Goal: Transaction & Acquisition: Purchase product/service

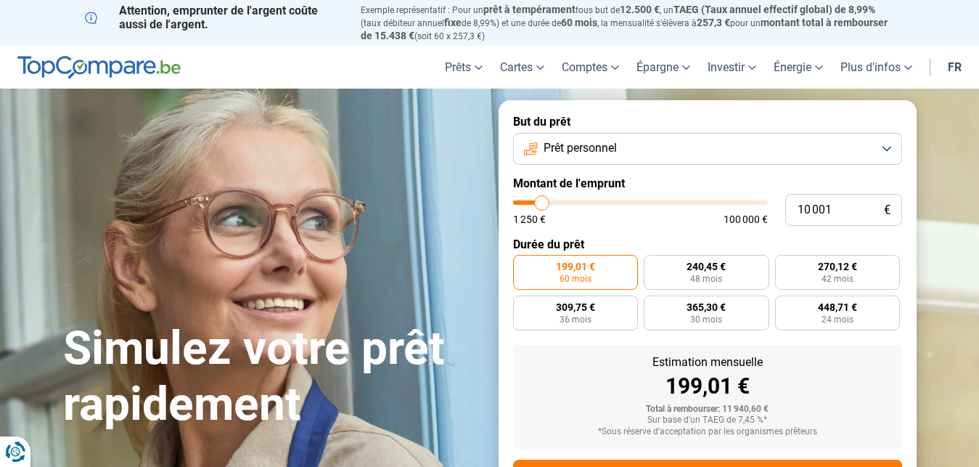
type input "8 500"
type input "8500"
type input "8 750"
type input "8750"
type input "9 000"
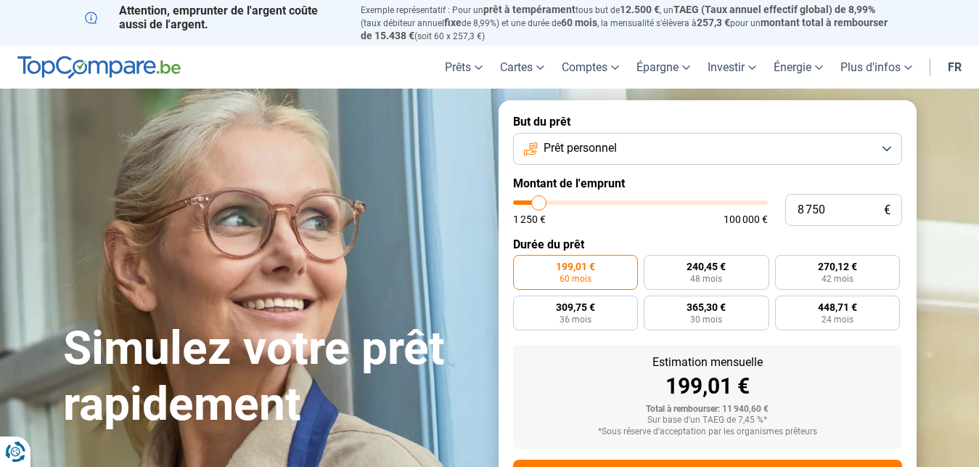
type input "9000"
type input "9 250"
type input "9250"
type input "9 500"
type input "9500"
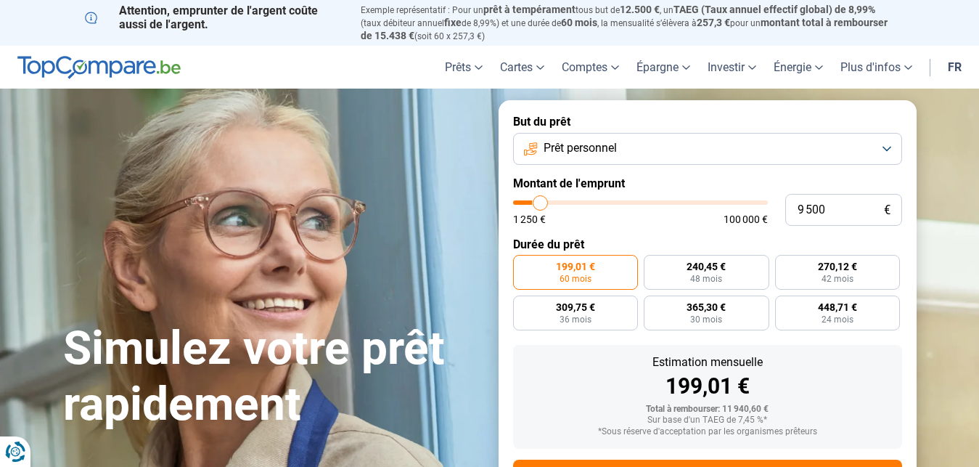
type input "10 000"
type input "10000"
type input "10 250"
type input "10250"
type input "10 500"
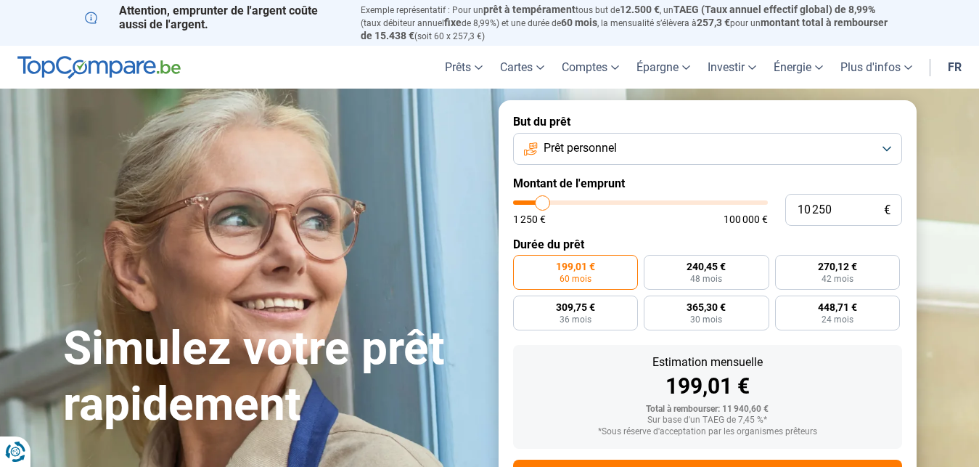
type input "10500"
type input "10 750"
type input "10750"
type input "11 000"
type input "11000"
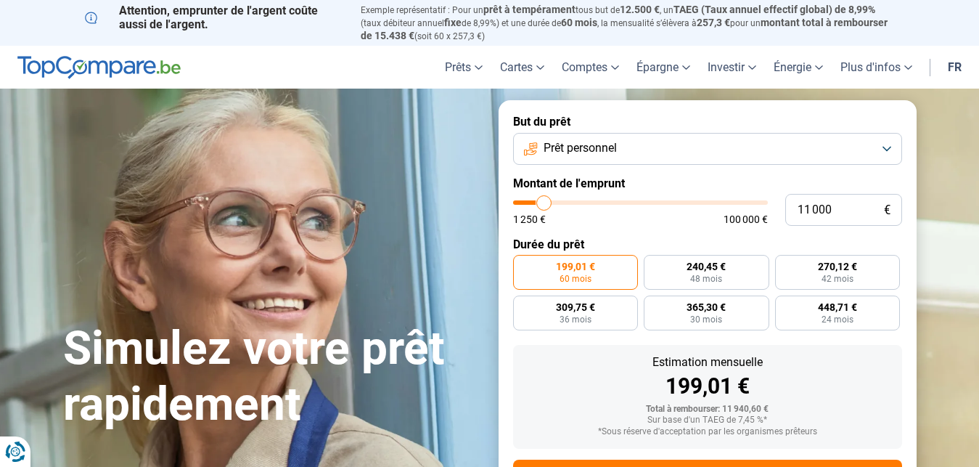
type input "11 500"
type input "11500"
type input "11 750"
type input "11750"
type input "12 250"
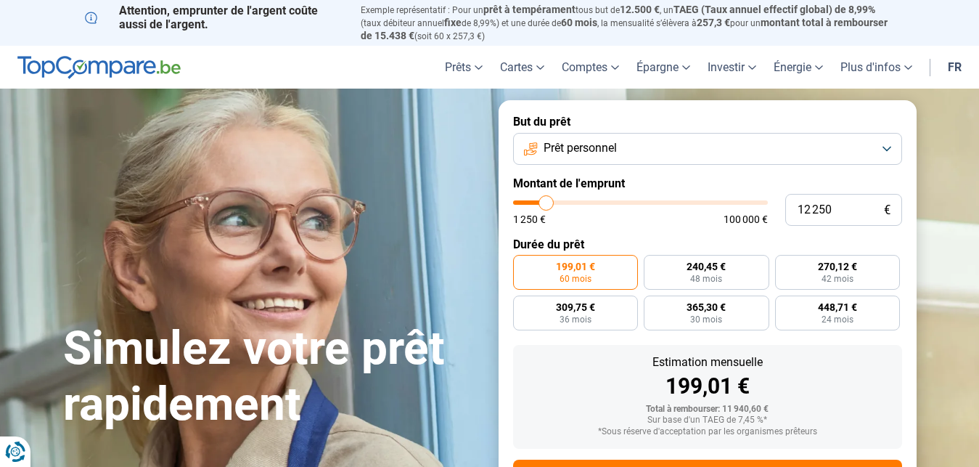
type input "12250"
type input "12 500"
type input "12500"
type input "13 000"
type input "13000"
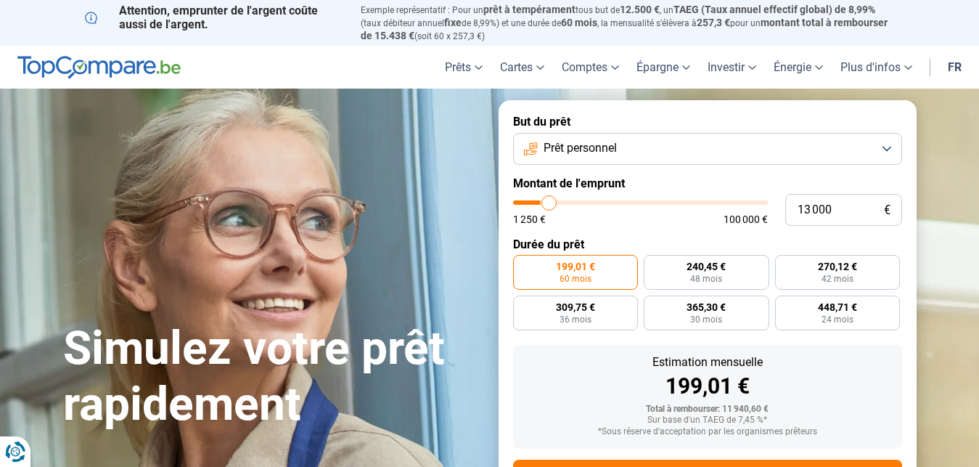
type input "13 250"
type input "13250"
type input "13 500"
type input "13500"
type input "13 750"
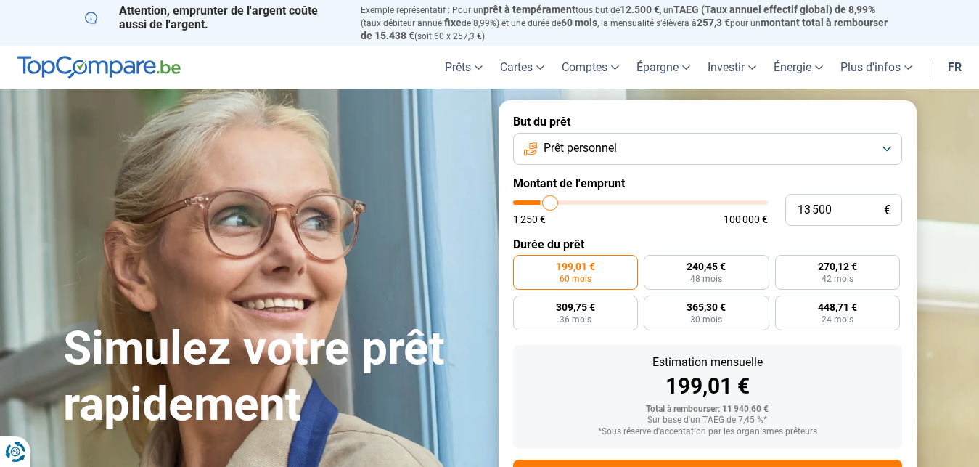
type input "13750"
type input "14 000"
type input "14000"
type input "14 750"
type input "14750"
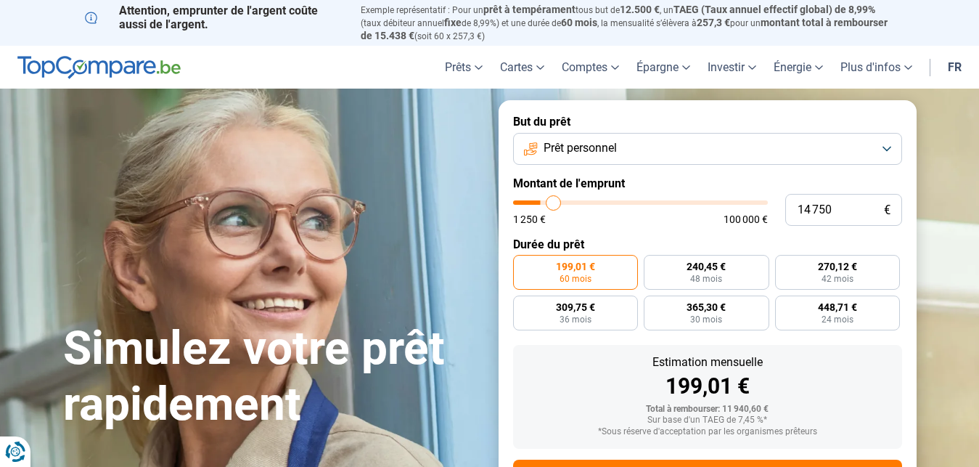
type input "15 000"
type input "15000"
type input "15 500"
type input "15500"
type input "16 000"
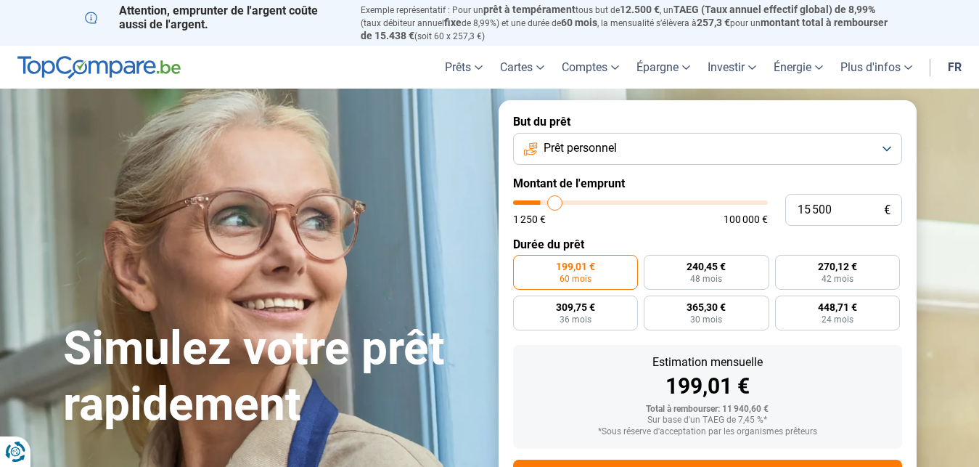
type input "16000"
type input "16 250"
type input "16250"
type input "16 500"
type input "16500"
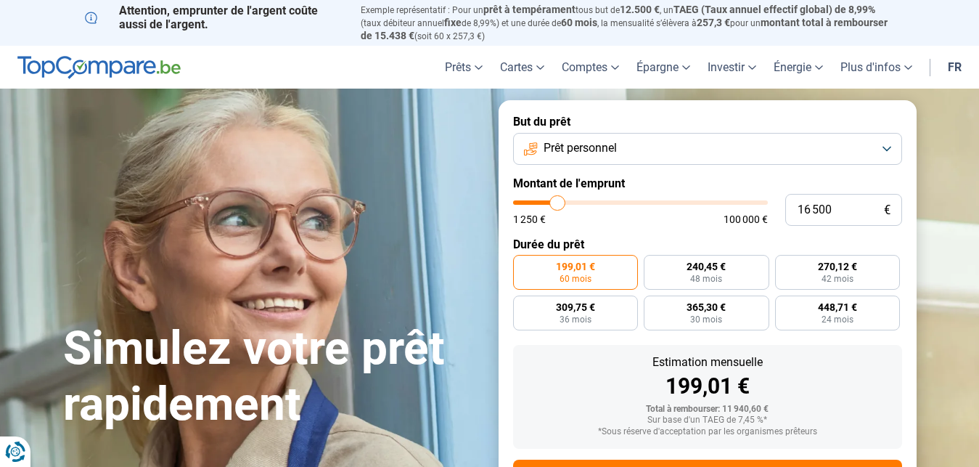
type input "16 750"
type input "16750"
type input "17 000"
type input "17000"
type input "17 500"
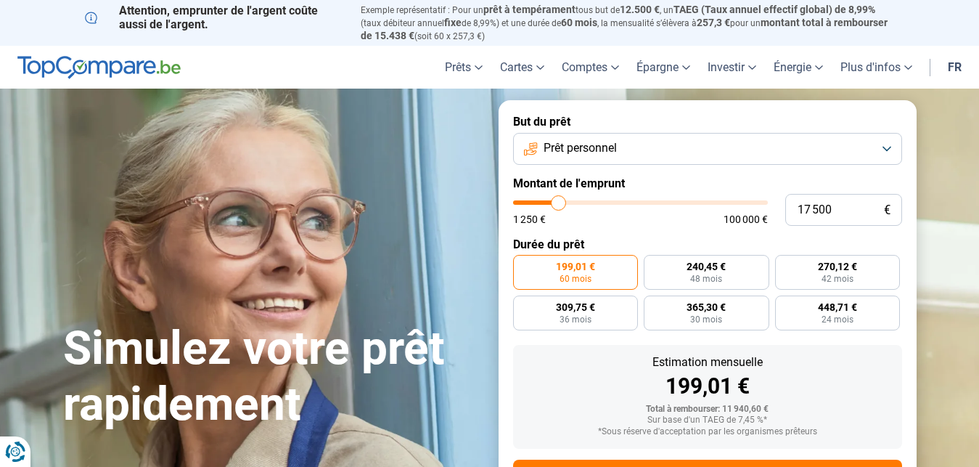
type input "17500"
type input "17 750"
type input "17750"
type input "18 000"
type input "18000"
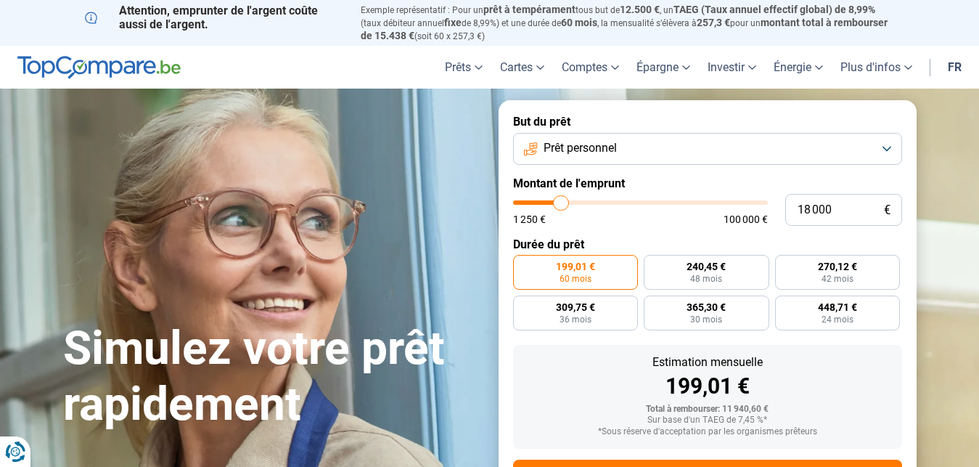
type input "18 500"
type input "18500"
type input "19 500"
type input "19500"
type input "20 000"
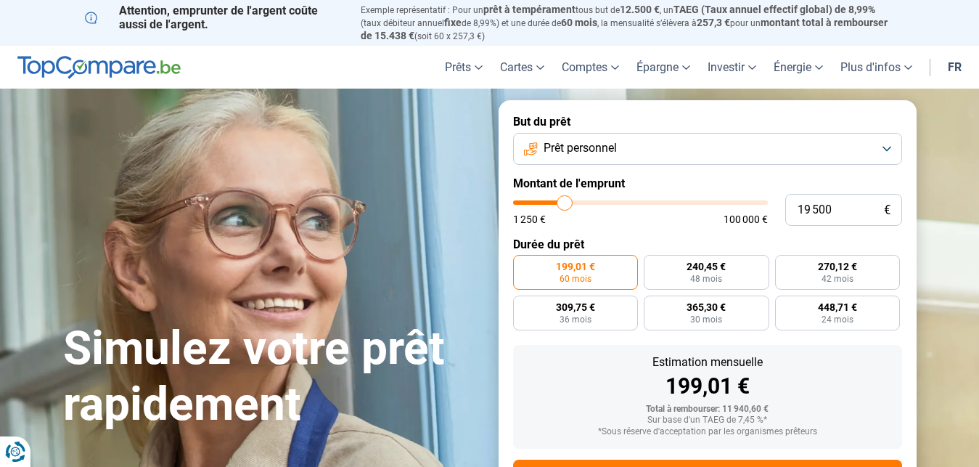
type input "20000"
type input "20 250"
type input "20250"
type input "20 750"
type input "20750"
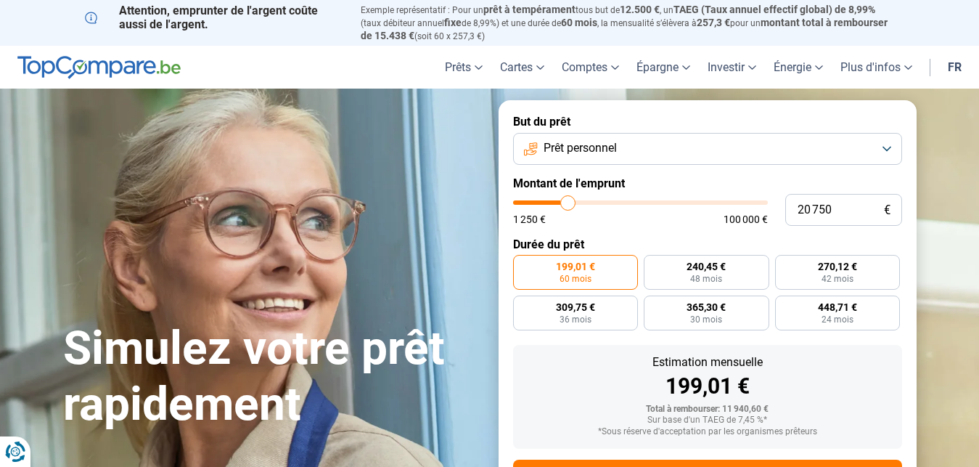
type input "21 250"
type input "21250"
type input "21 500"
type input "21500"
type input "21 750"
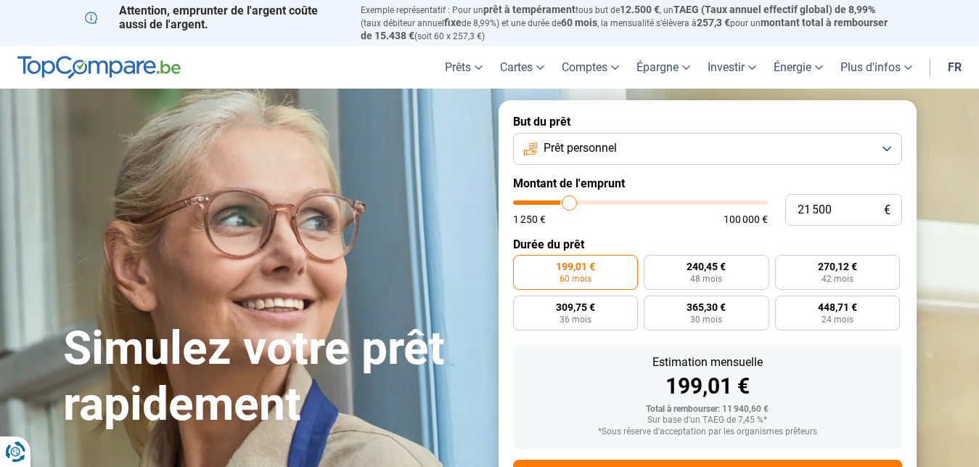
type input "21750"
type input "22 500"
type input "22500"
type input "22 750"
type input "22750"
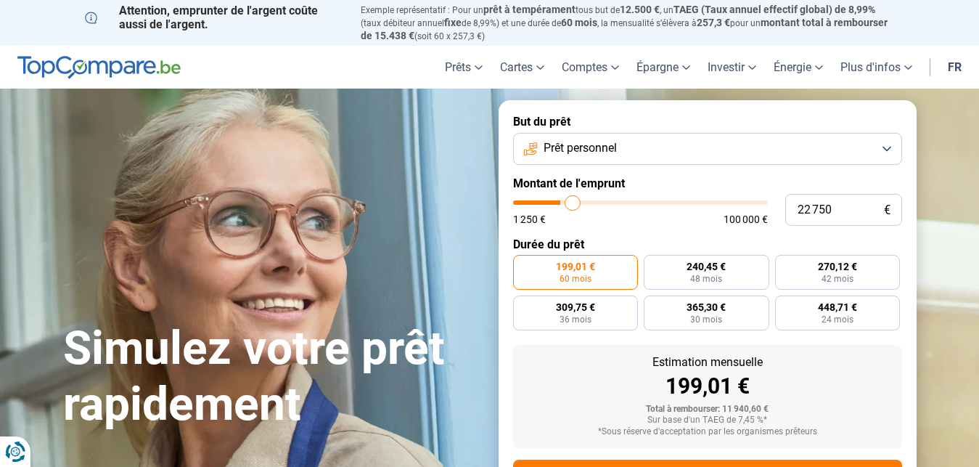
type input "23 000"
type input "23000"
type input "23 750"
type input "23750"
type input "24 250"
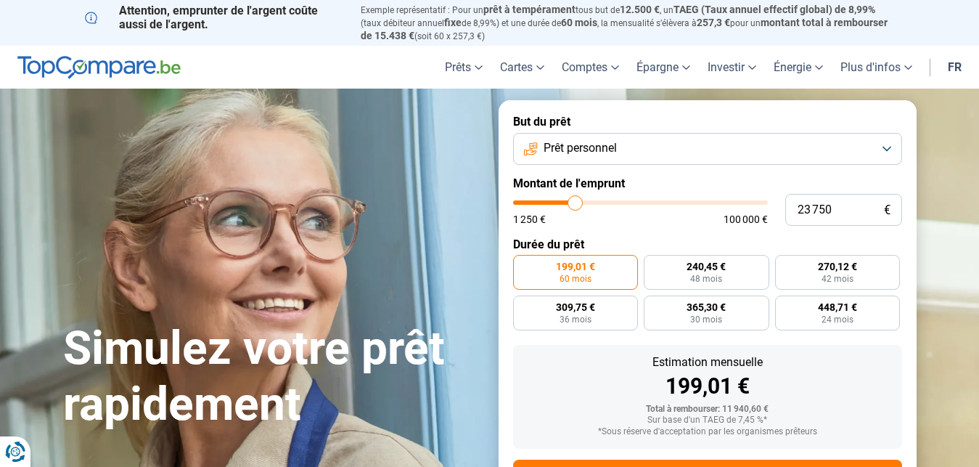
type input "24250"
type input "24 500"
type input "24500"
type input "25 250"
type input "25250"
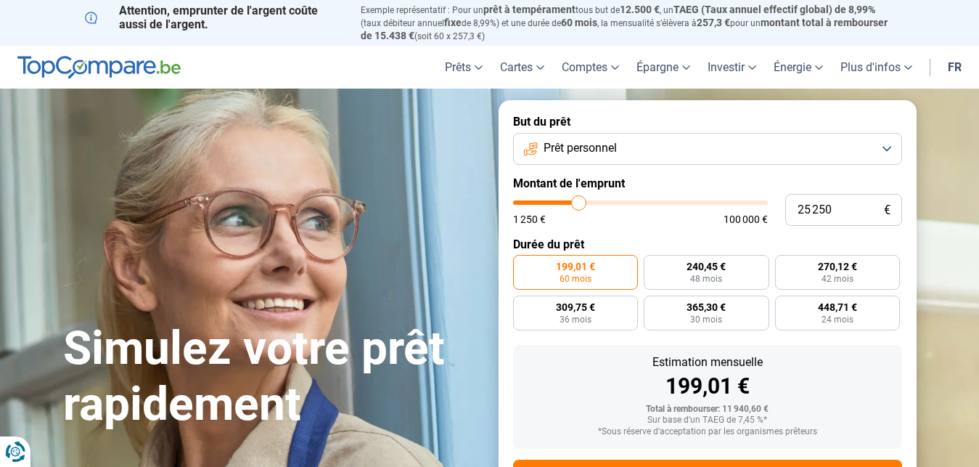
type input "25 750"
type input "25750"
type input "26 000"
type input "26000"
type input "26 250"
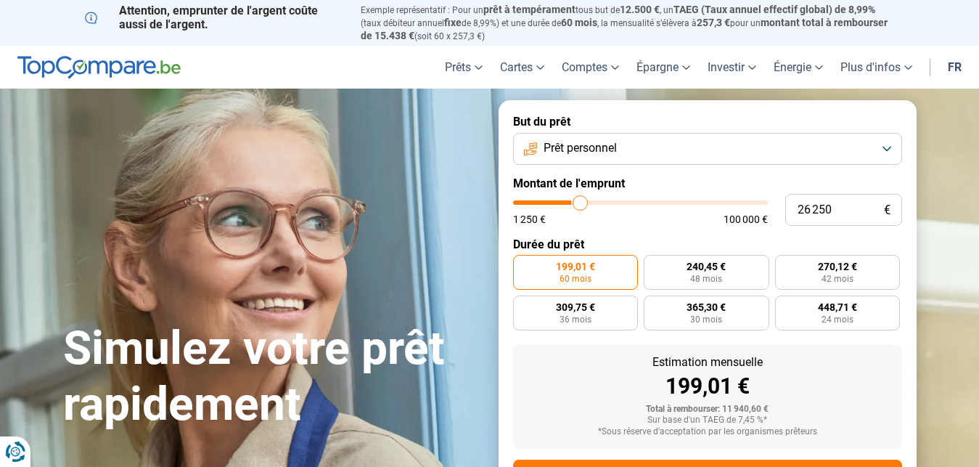
type input "26250"
type input "26 750"
type input "26750"
type input "27 250"
type input "27250"
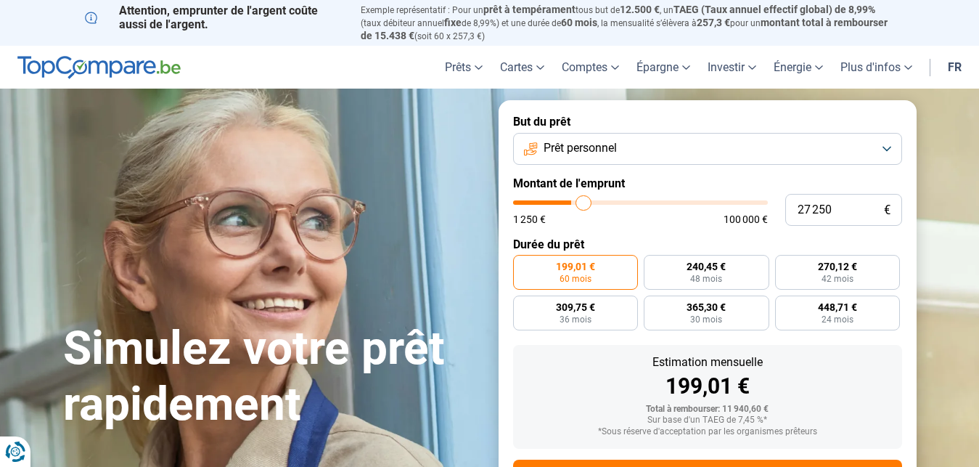
type input "27 500"
type input "27500"
type input "28 250"
type input "28250"
type input "30 000"
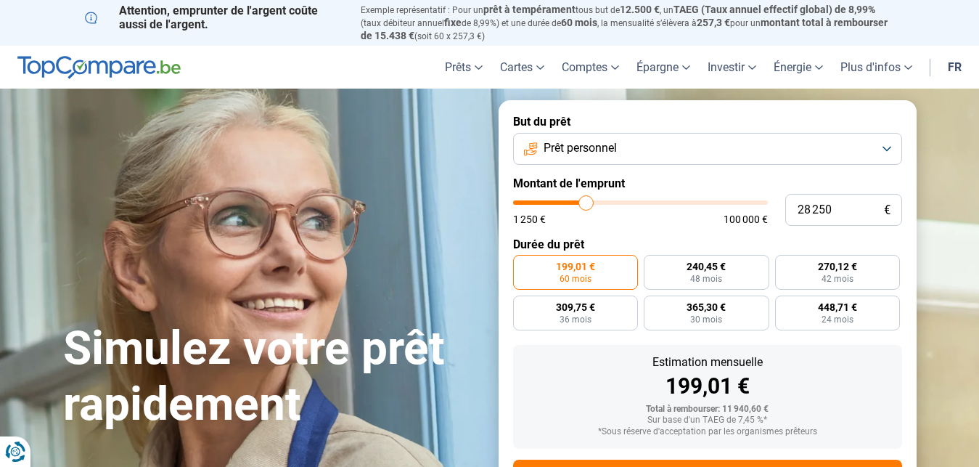
type input "30000"
type input "31 750"
type input "31750"
type input "32 250"
type input "32250"
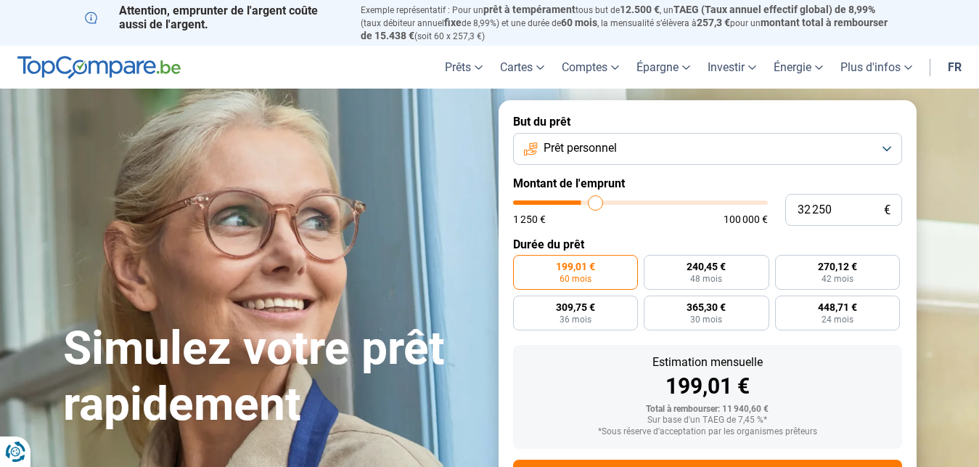
type input "33 000"
type input "33000"
type input "33 250"
type input "33250"
type input "33 500"
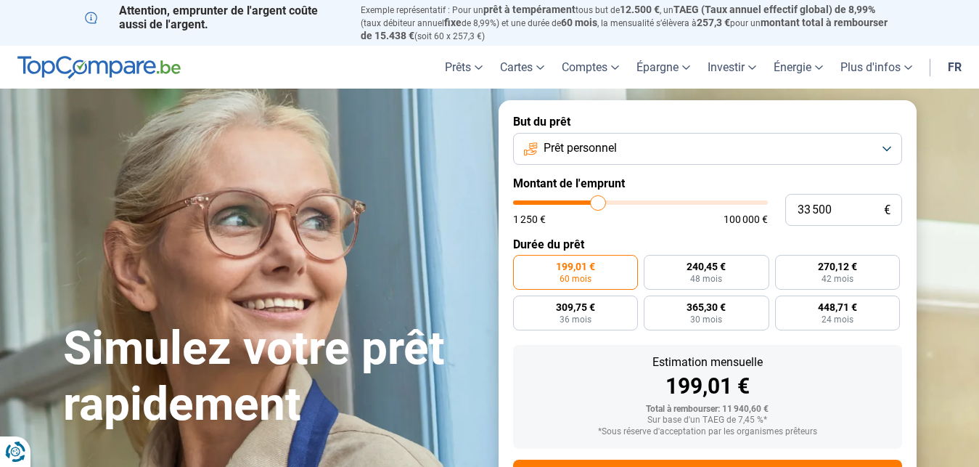
type input "33500"
type input "34 250"
type input "34250"
type input "34 500"
type input "34500"
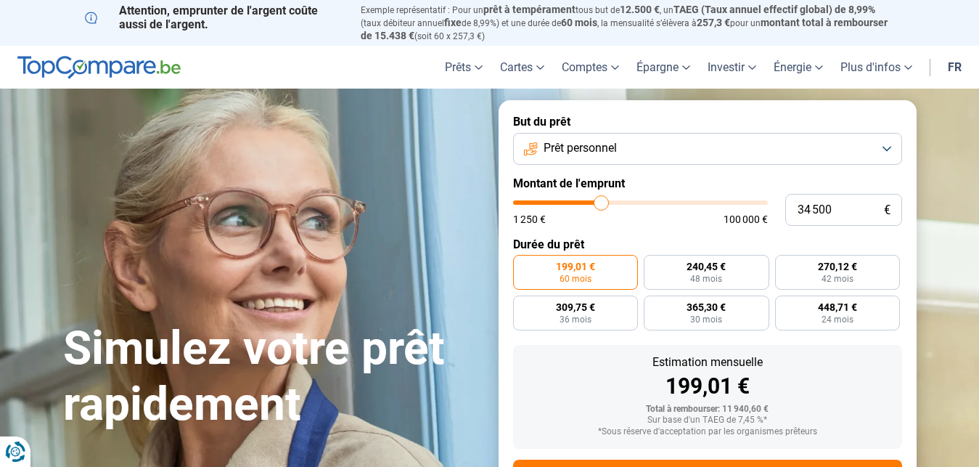
type input "35 000"
type input "35000"
type input "36 000"
type input "36000"
type input "36 250"
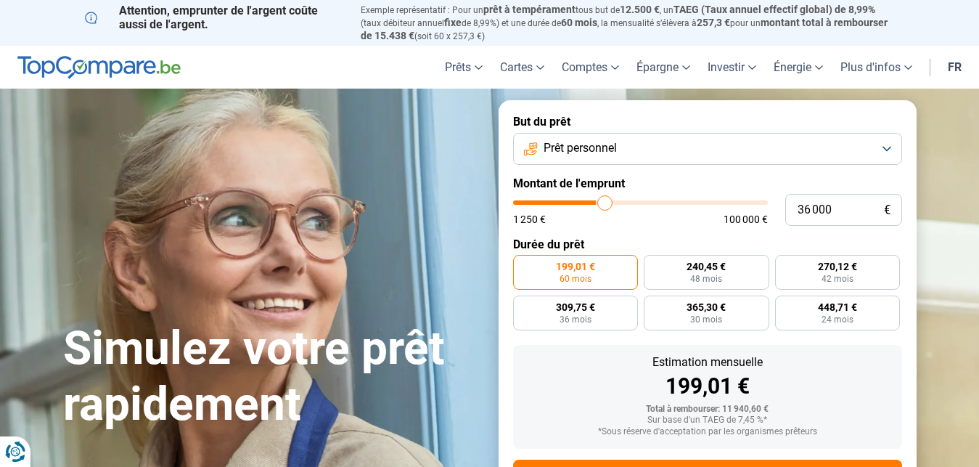
type input "36250"
type input "36 500"
type input "36500"
type input "36 750"
type input "36750"
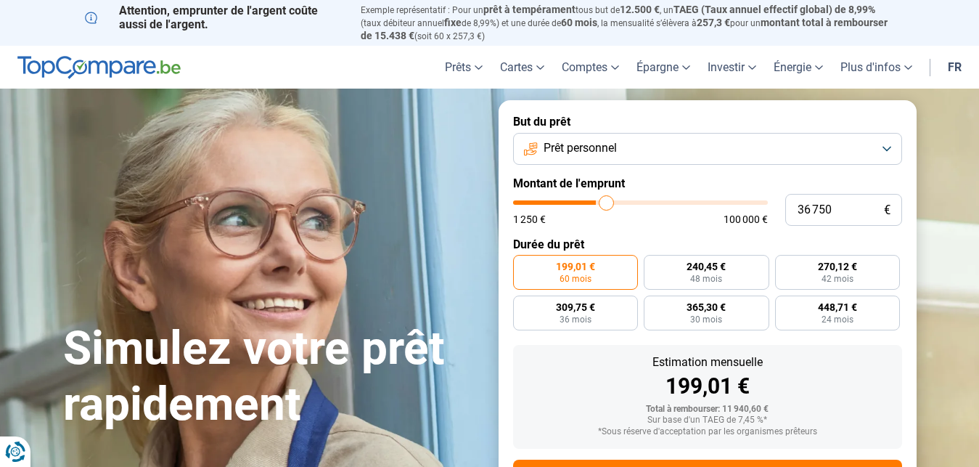
type input "37 500"
type input "37500"
type input "37 750"
type input "37750"
type input "38 000"
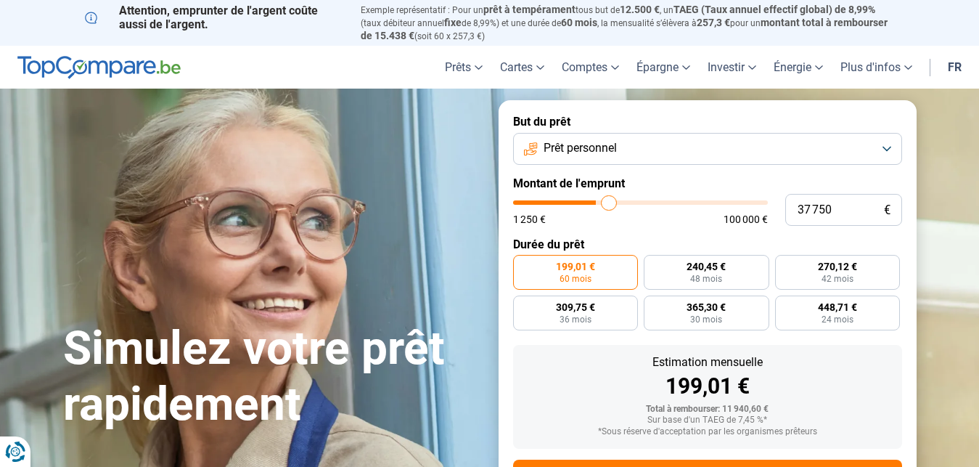
type input "38000"
type input "38 250"
type input "38250"
type input "38 750"
type input "38750"
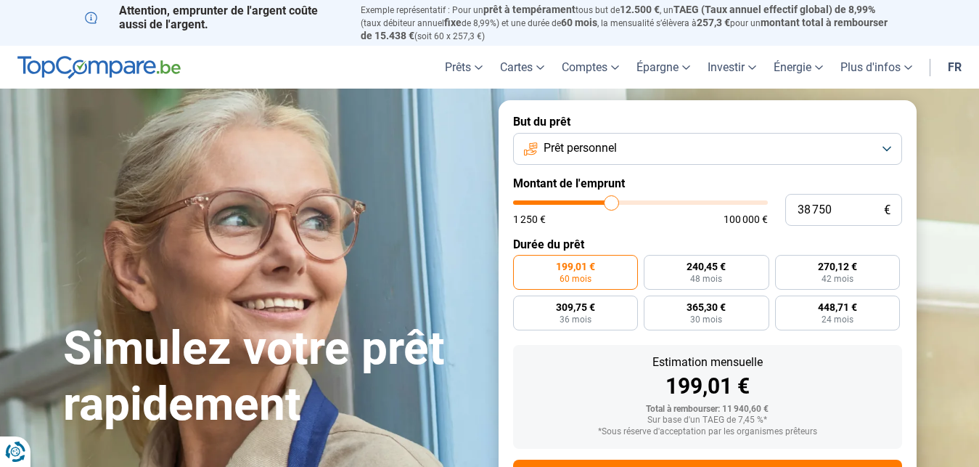
type input "39 000"
type input "39000"
type input "39 250"
type input "39250"
type input "39 000"
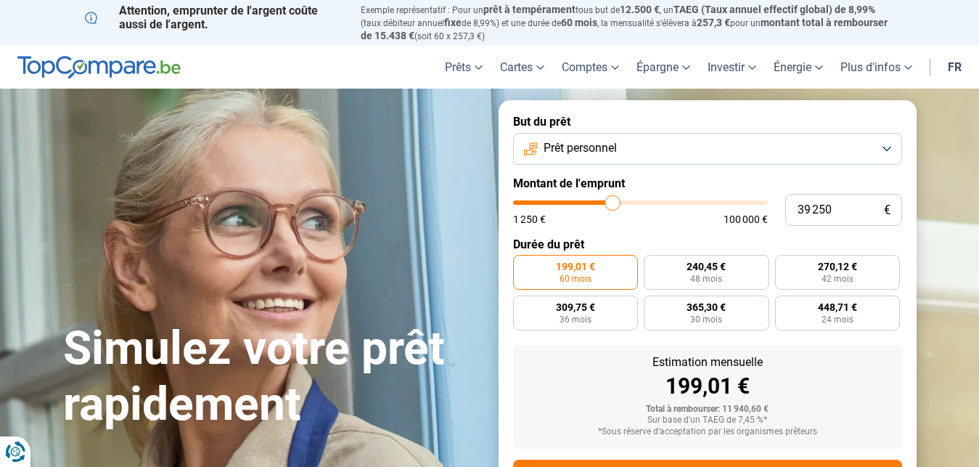
type input "39000"
type input "38 250"
type input "38250"
type input "37 750"
type input "37750"
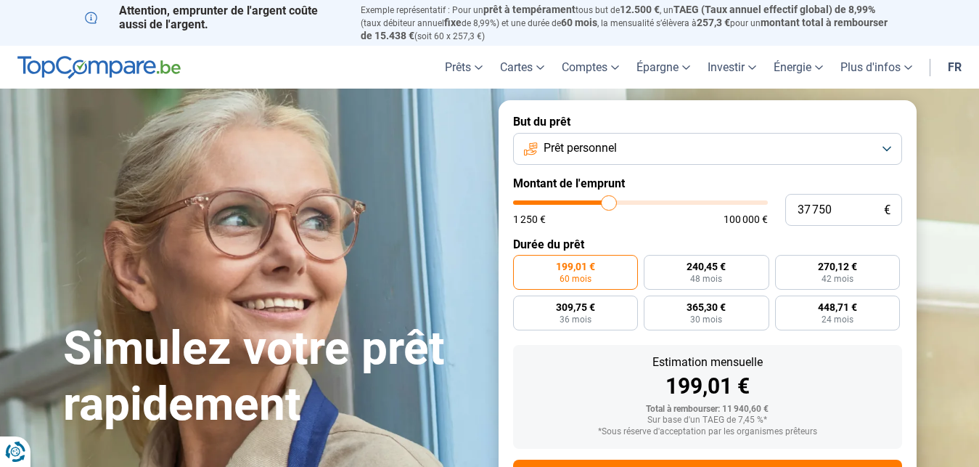
type input "37 500"
type input "37500"
type input "38 000"
type input "38000"
type input "38 250"
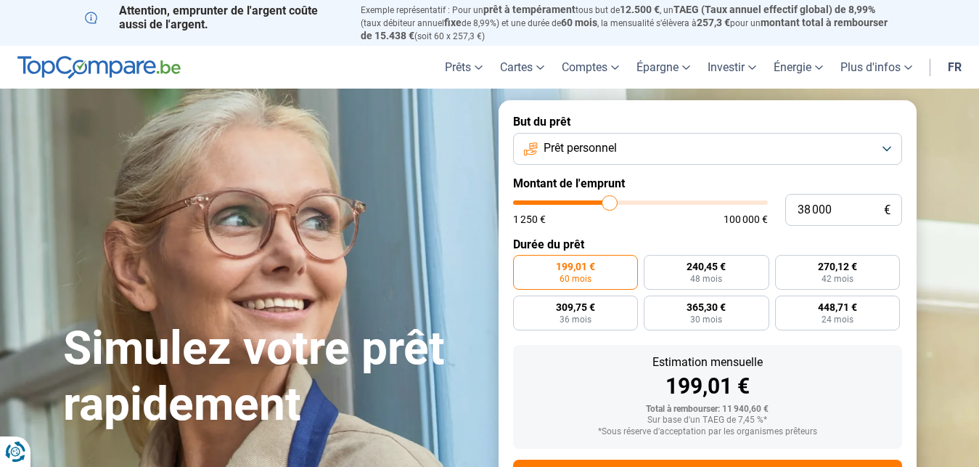
type input "38250"
type input "38 000"
type input "38000"
type input "37 750"
type input "37750"
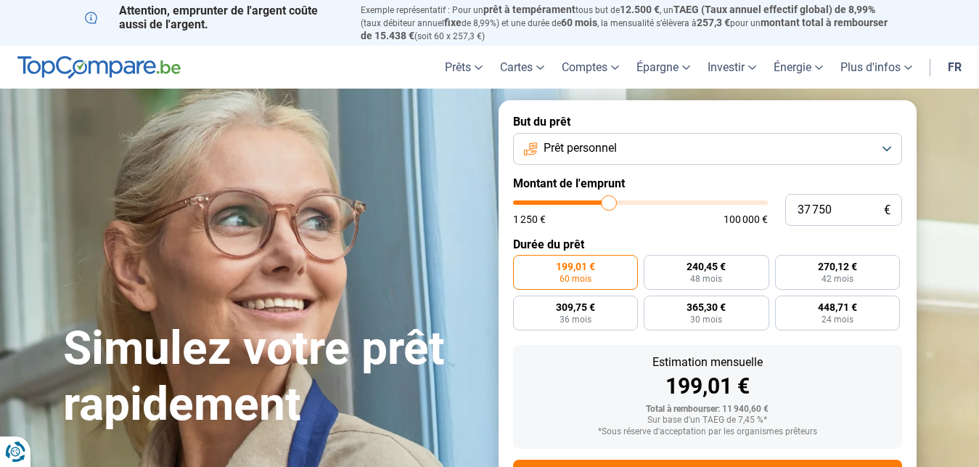
type input "38 000"
type input "38000"
type input "38 750"
type input "38750"
type input "39 000"
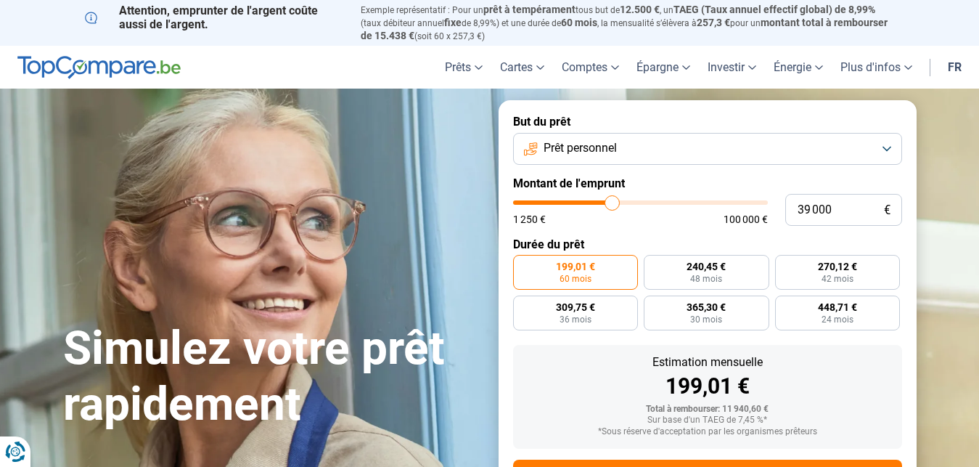
drag, startPoint x: 538, startPoint y: 203, endPoint x: 612, endPoint y: 208, distance: 74.2
type input "39000"
click at [612, 205] on input "range" at bounding box center [640, 202] width 255 height 4
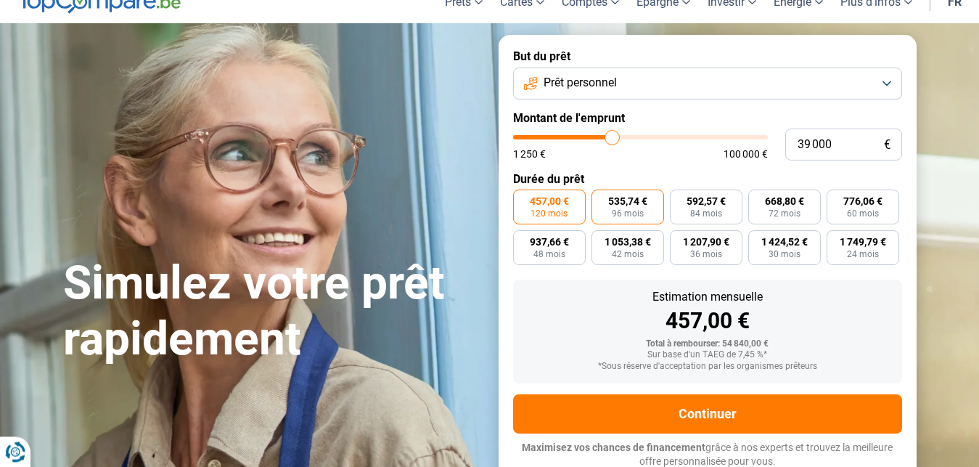
scroll to position [66, 0]
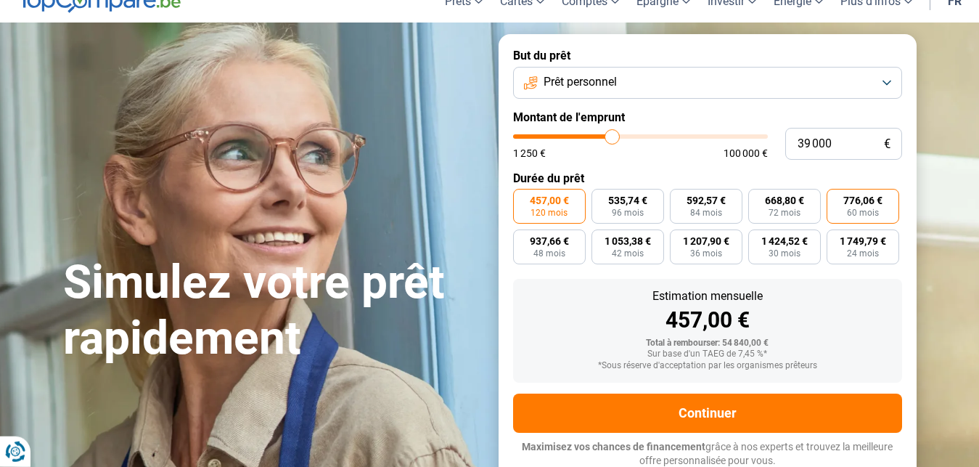
click at [863, 209] on span "60 mois" at bounding box center [863, 212] width 32 height 9
click at [836, 198] on input "776,06 € 60 mois" at bounding box center [830, 193] width 9 height 9
radio input "true"
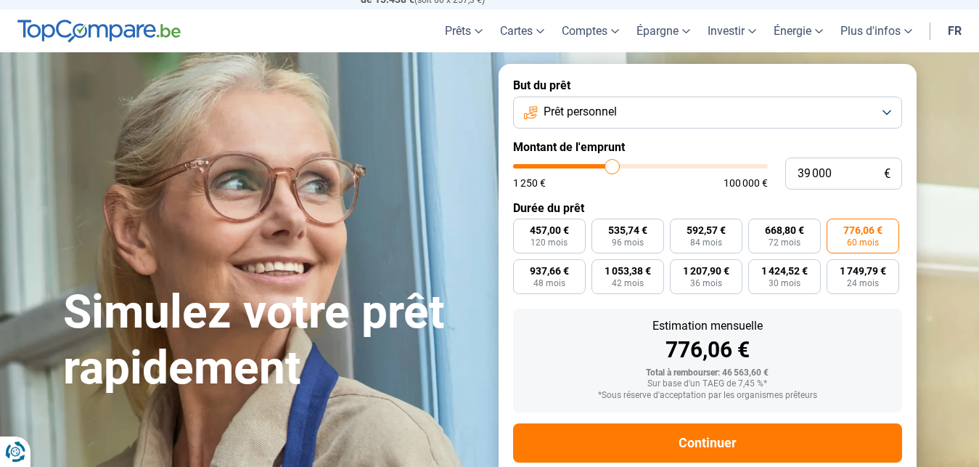
scroll to position [63, 0]
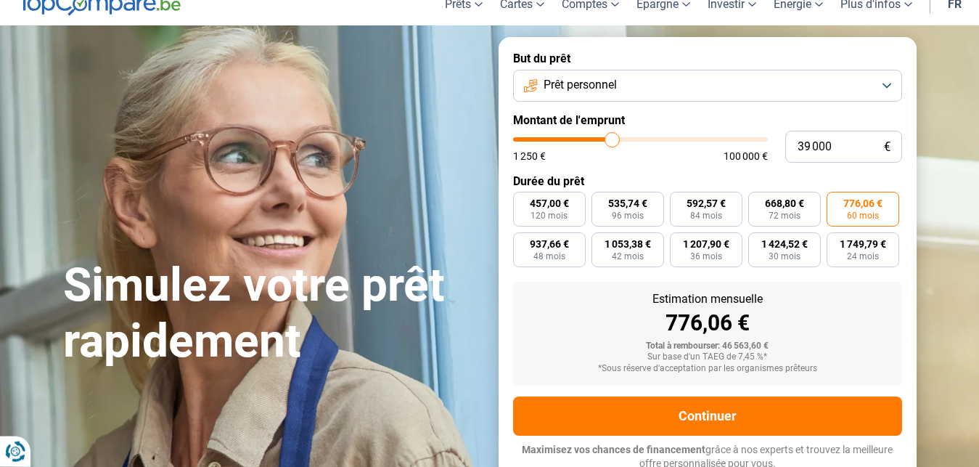
click at [890, 83] on button "Prêt personnel" at bounding box center [707, 86] width 389 height 32
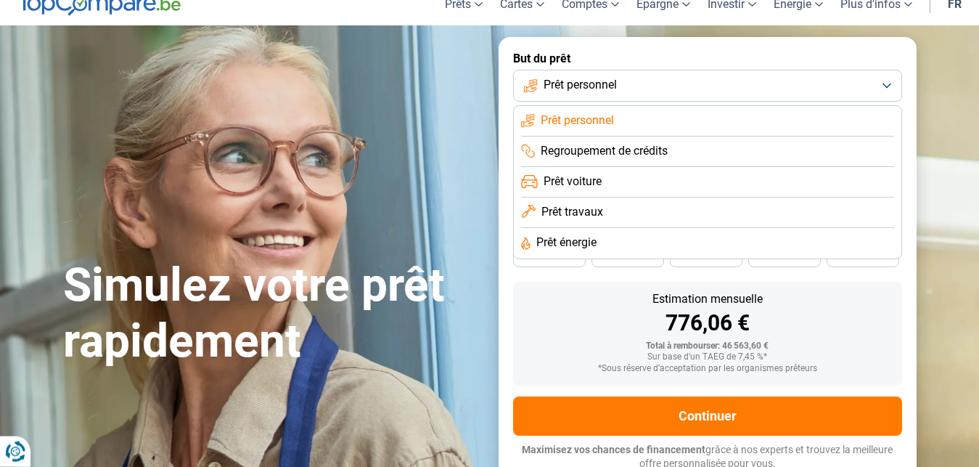
click at [597, 178] on span "Prêt voiture" at bounding box center [572, 181] width 58 height 16
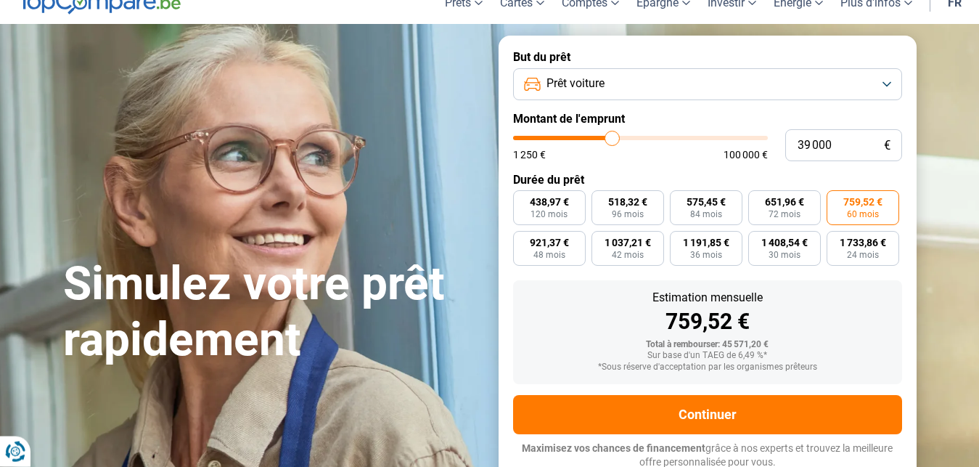
scroll to position [66, 0]
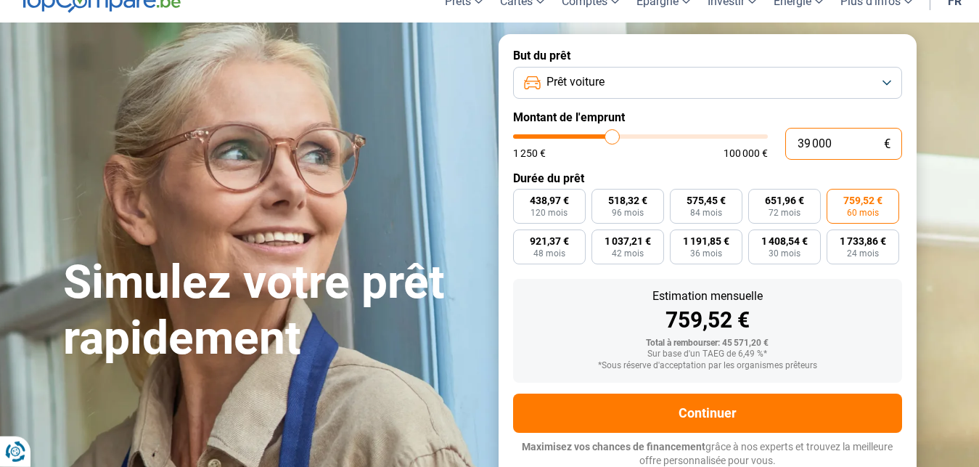
click at [849, 141] on input "39 000" at bounding box center [843, 144] width 117 height 32
type input "37 500"
type input "37500"
radio input "false"
radio input "true"
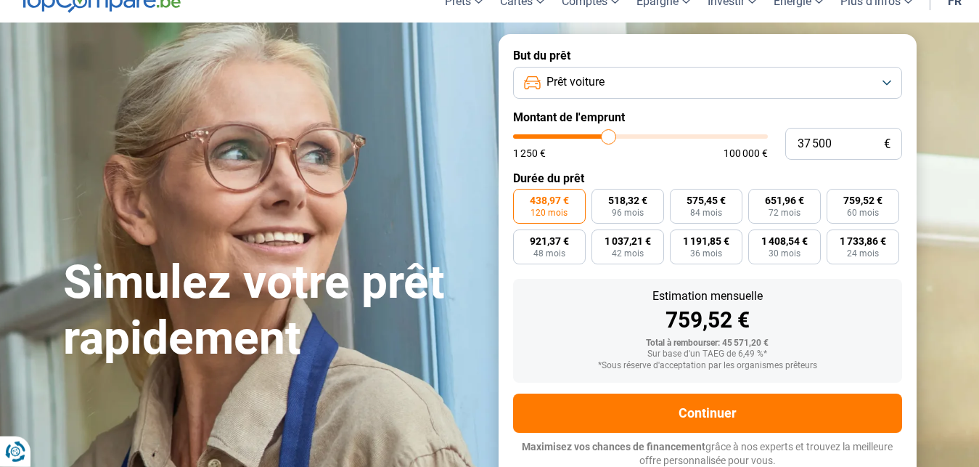
type input "37 750"
type input "37750"
type input "38 000"
type input "38000"
type input "38 250"
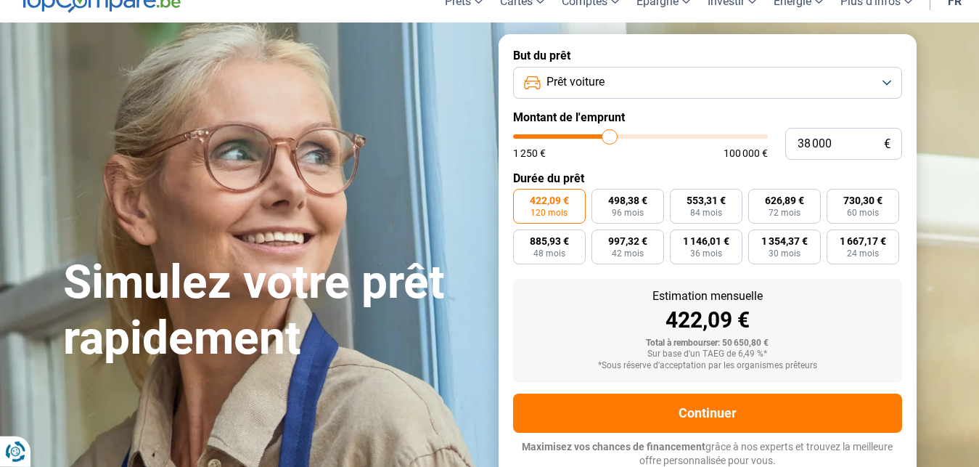
type input "38250"
type input "38 750"
type input "38750"
type input "39 000"
type input "39000"
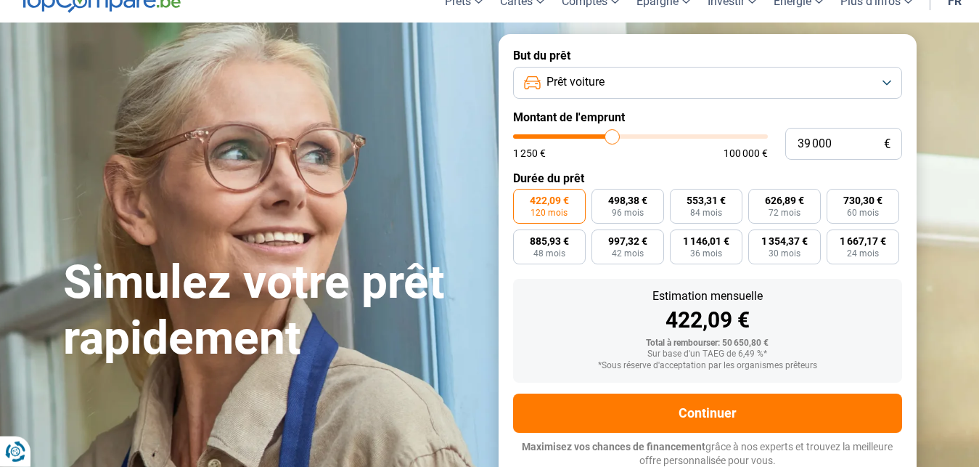
type input "39 250"
type input "39250"
type input "39 750"
type input "39750"
type input "40 000"
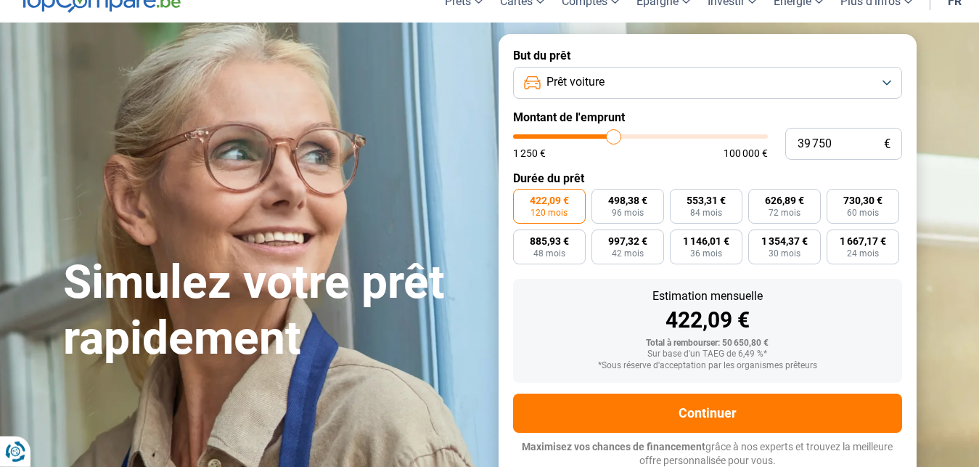
type input "40000"
type input "40 500"
type input "40500"
type input "40 750"
type input "40750"
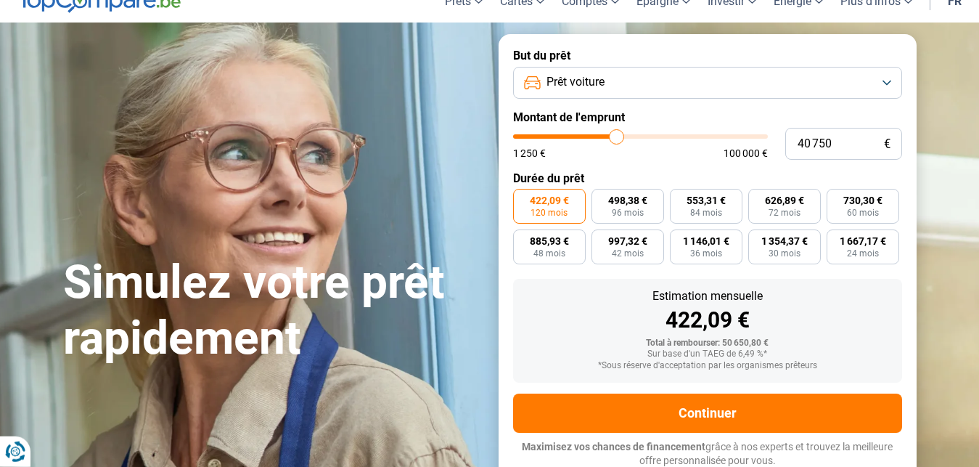
type input "41 000"
type input "41000"
type input "41 250"
type input "41250"
type input "41 500"
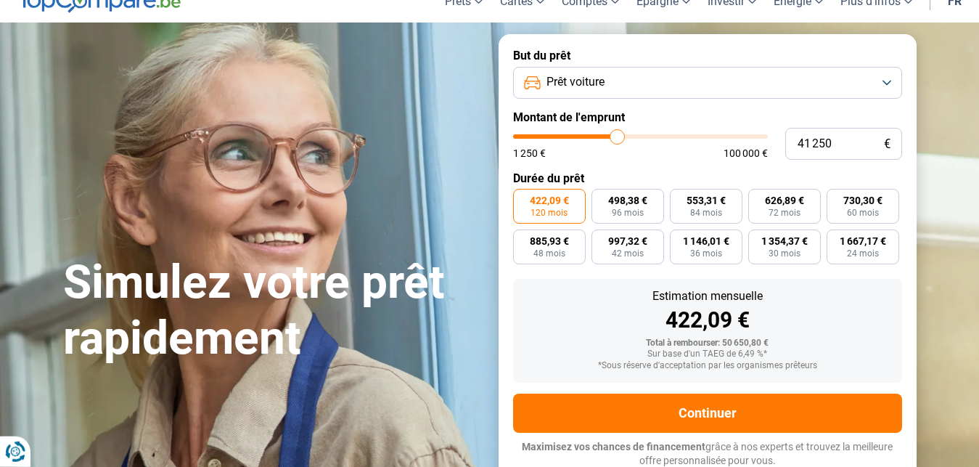
type input "41500"
type input "42 250"
type input "42250"
type input "42 500"
drag, startPoint x: 608, startPoint y: 134, endPoint x: 627, endPoint y: 142, distance: 20.8
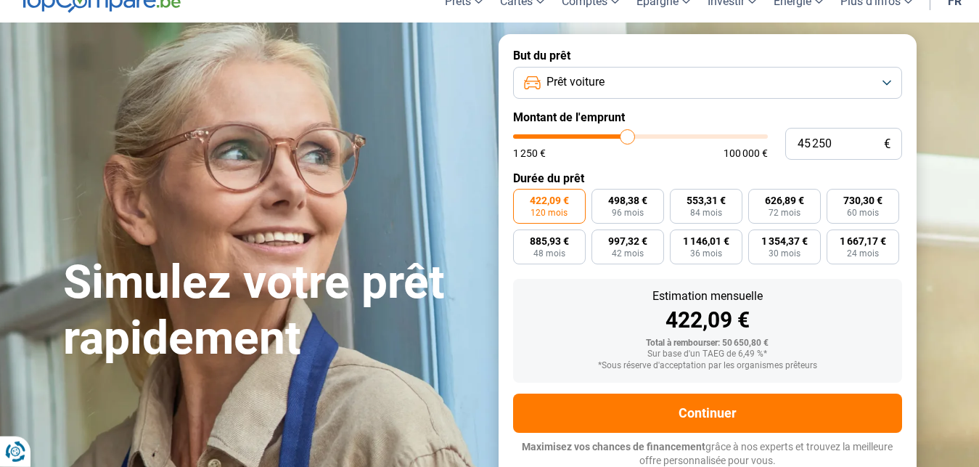
click at [627, 139] on input "range" at bounding box center [640, 136] width 255 height 4
click at [625, 137] on input "range" at bounding box center [640, 136] width 255 height 4
click at [608, 136] on input "range" at bounding box center [640, 136] width 255 height 4
click at [624, 136] on input "range" at bounding box center [640, 136] width 255 height 4
click at [629, 136] on input "range" at bounding box center [640, 136] width 255 height 4
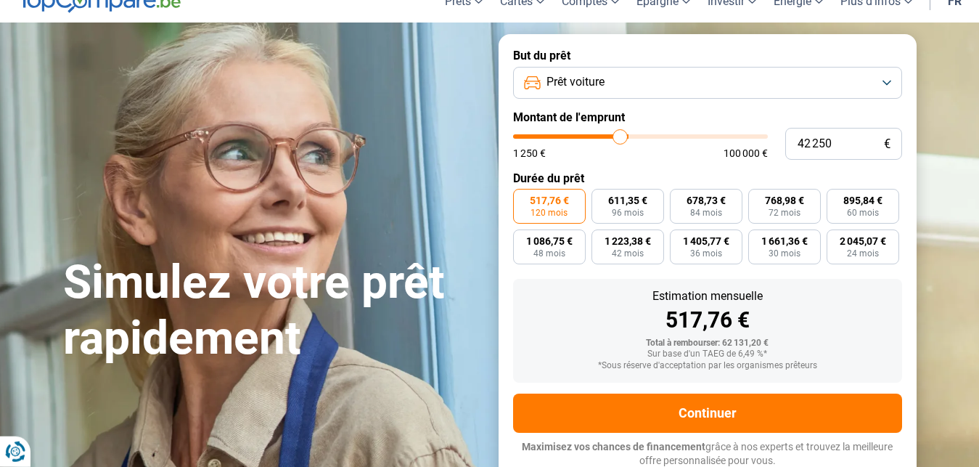
click at [620, 136] on input "range" at bounding box center [640, 136] width 255 height 4
click at [627, 136] on input "range" at bounding box center [640, 136] width 255 height 4
click at [835, 141] on input "45 250" at bounding box center [843, 144] width 117 height 32
click at [303, 80] on div "Simulez votre prêt rapidement But du prêt Prêt voiture Montant de l'emprunt 45 …" at bounding box center [489, 258] width 871 height 448
click at [632, 212] on span "96 mois" at bounding box center [628, 212] width 32 height 9
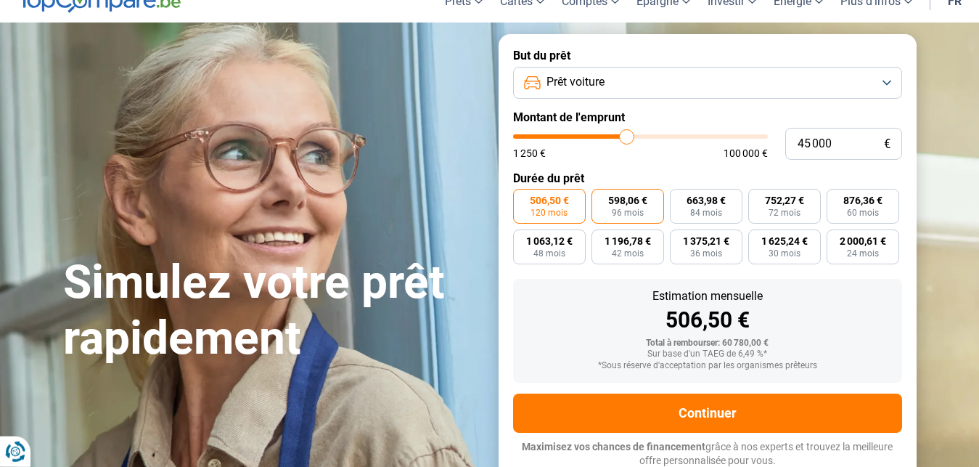
click at [601, 198] on input "598,06 € 96 mois" at bounding box center [595, 193] width 9 height 9
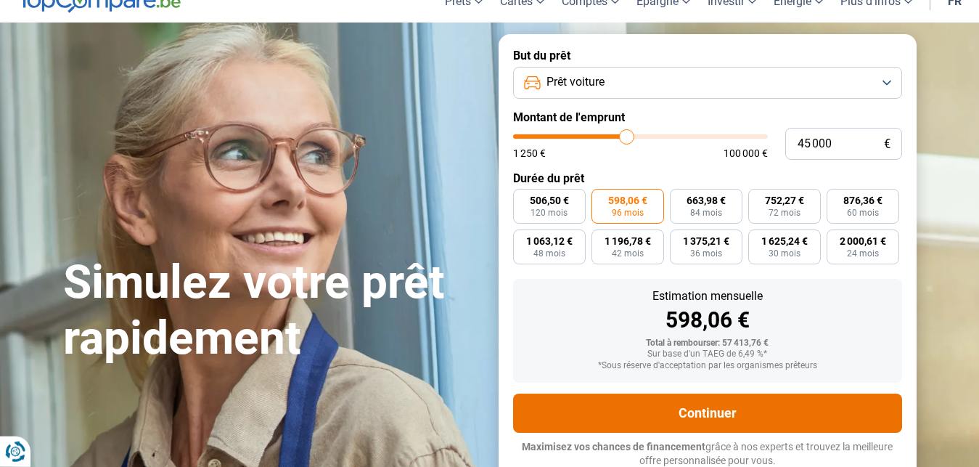
click at [705, 415] on button "Continuer" at bounding box center [707, 412] width 389 height 39
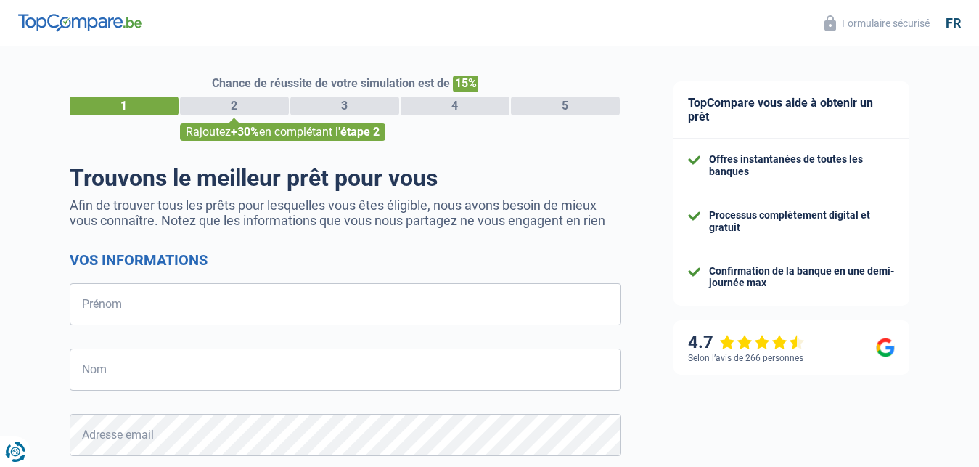
select select "32"
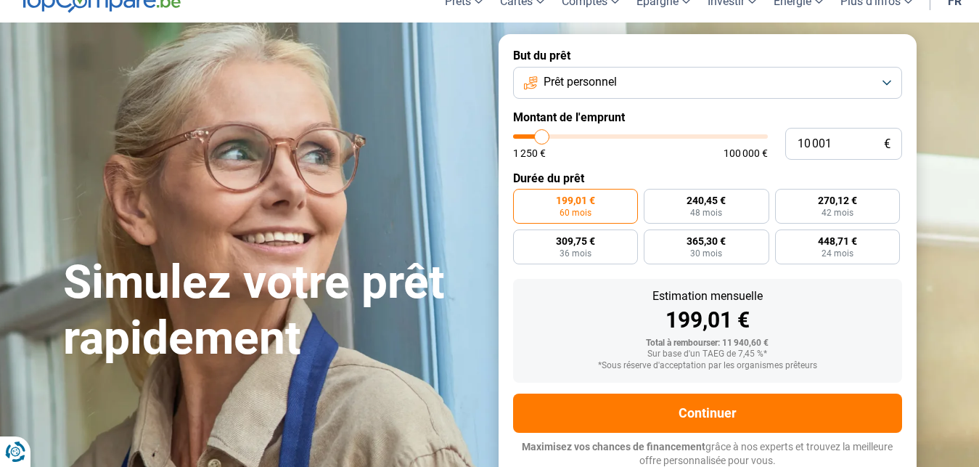
scroll to position [66, 0]
click at [846, 143] on input "10 001" at bounding box center [843, 144] width 117 height 32
type input "1 000"
type input "1250"
type input "100"
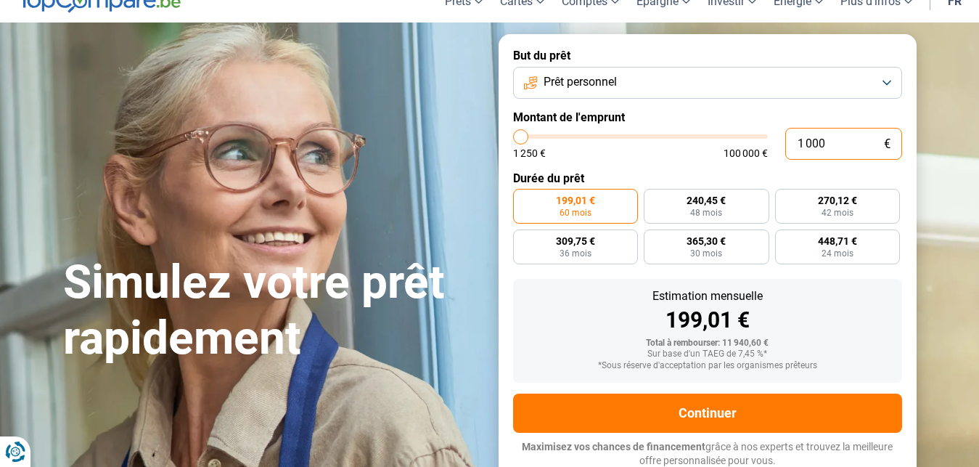
type input "1250"
type input "10"
type input "1250"
type input "1"
type input "1250"
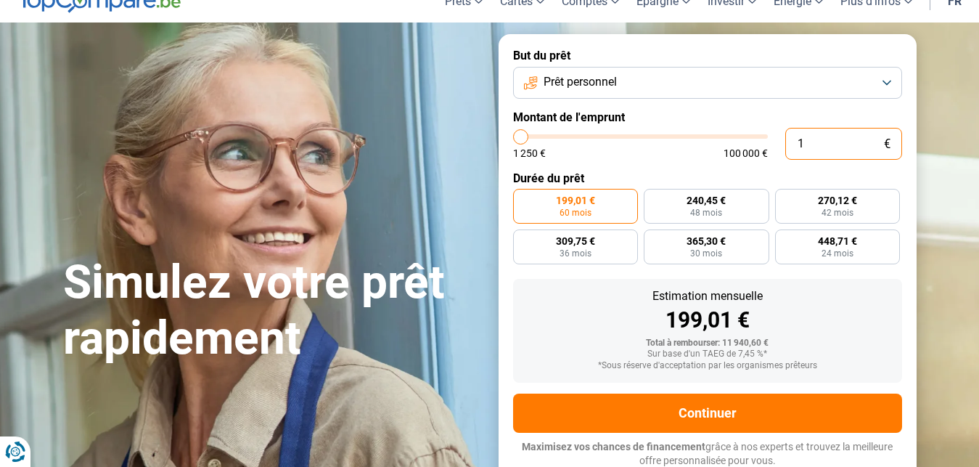
type input "0"
type input "1250"
type input "1 250"
type input "1250"
radio input "true"
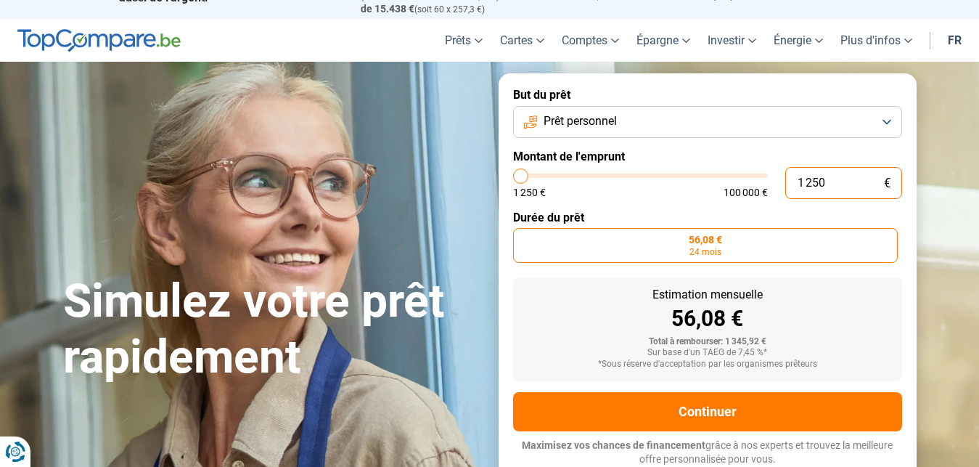
scroll to position [25, 0]
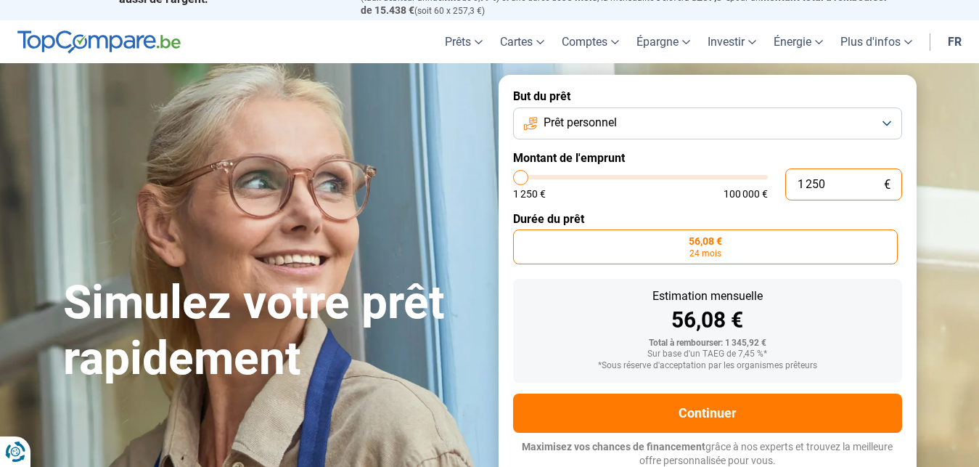
type input "12 503"
type input "12500"
type input "125 030"
type input "100000"
type input "100 000"
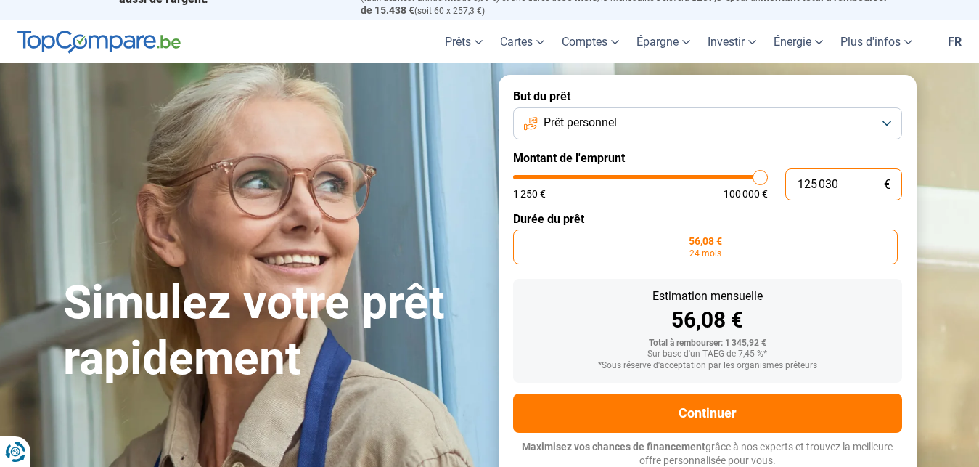
type input "100000"
radio input "false"
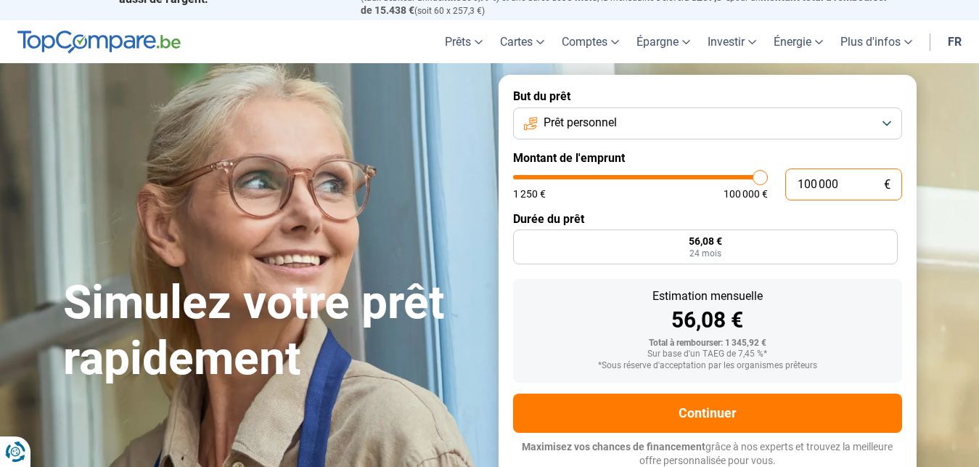
type input "10 000"
type input "10000"
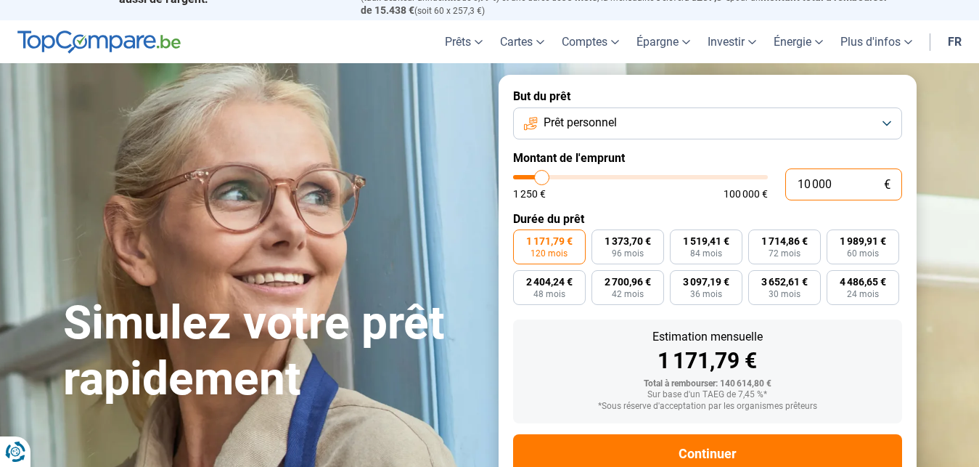
type input "1 000"
type input "1250"
type input "100"
type input "1250"
type input "10"
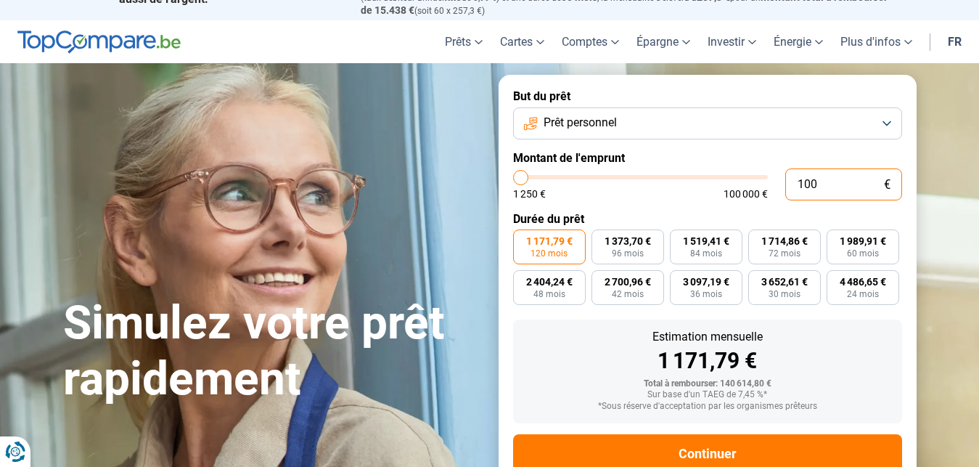
type input "1250"
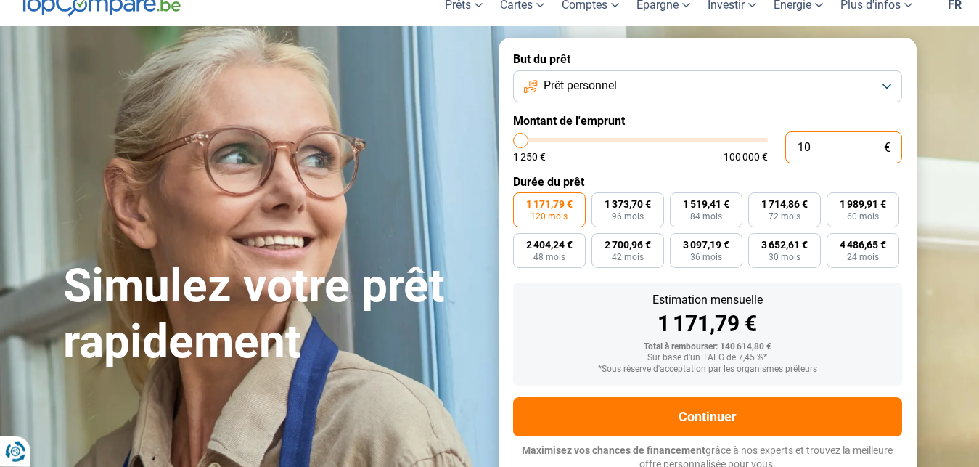
type input "1"
type input "1250"
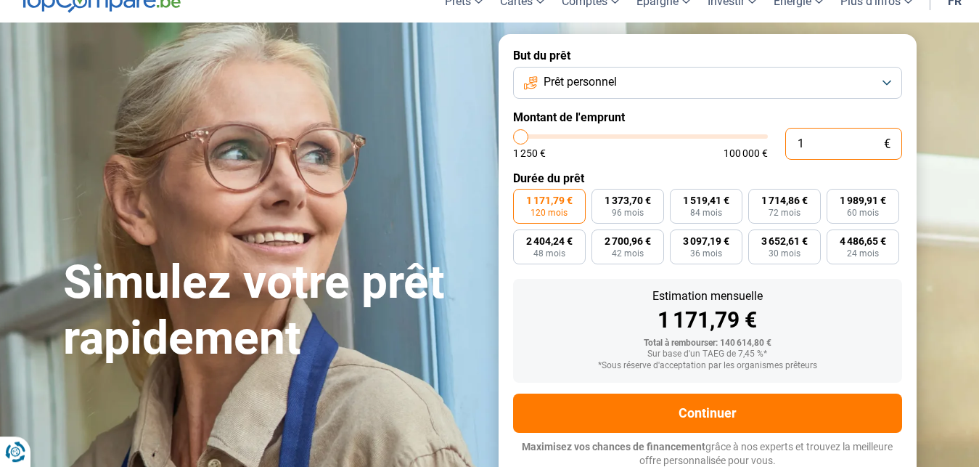
type input "0"
type input "1250"
type input "3"
type input "1250"
type input "30"
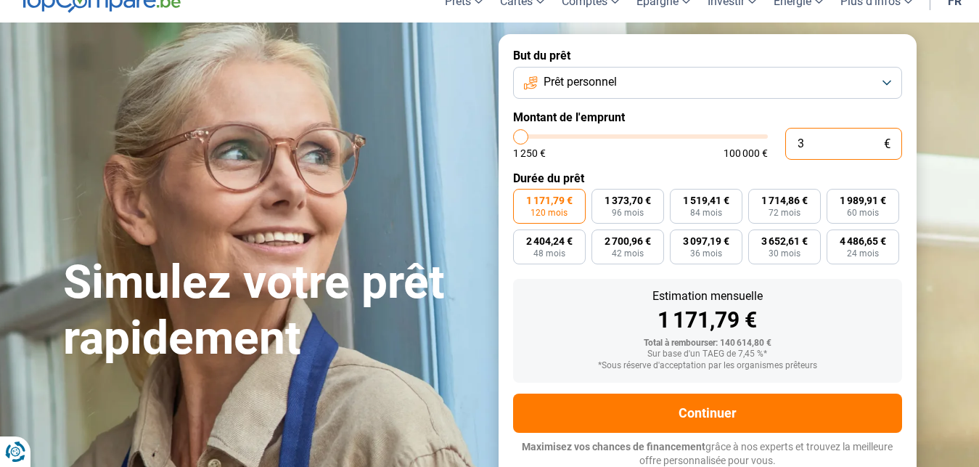
type input "1250"
type input "300"
type input "1250"
type input "3 000"
type input "3000"
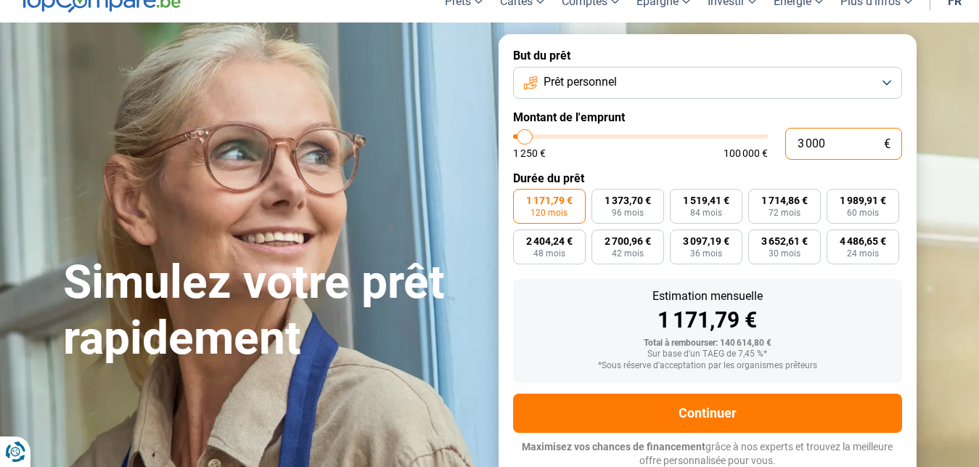
radio input "true"
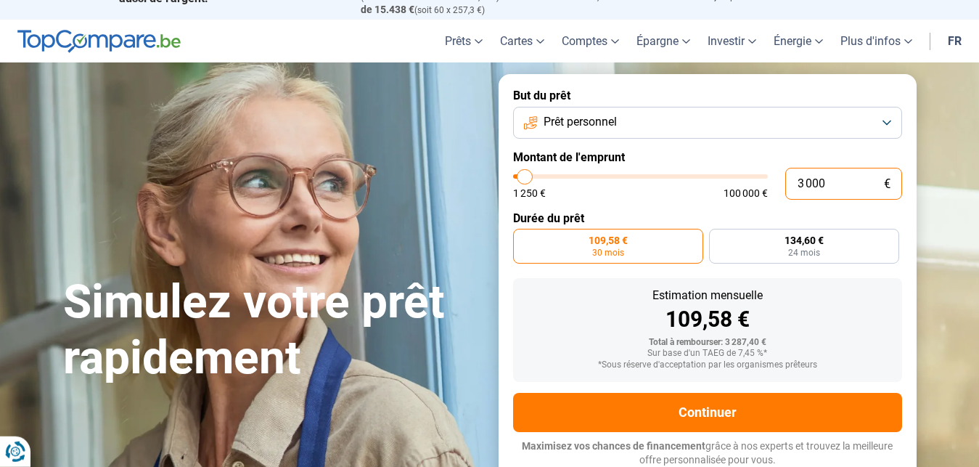
scroll to position [25, 0]
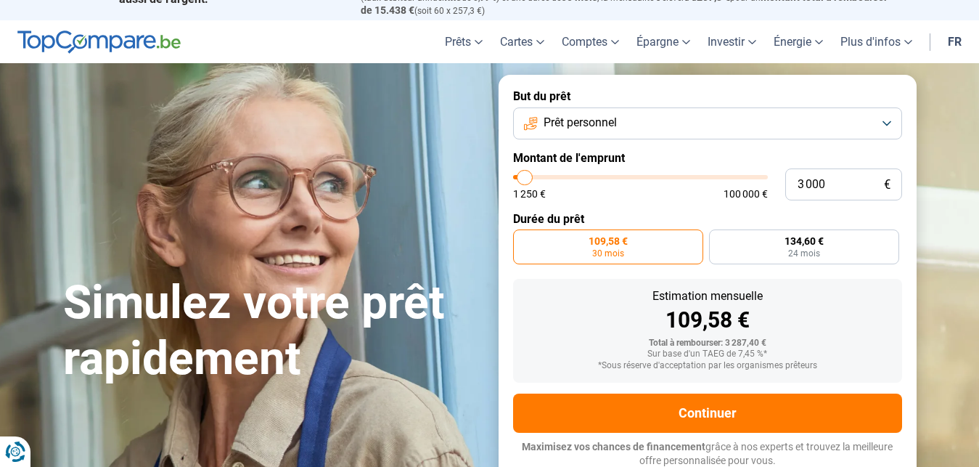
click at [890, 120] on button "Prêt personnel" at bounding box center [707, 123] width 389 height 32
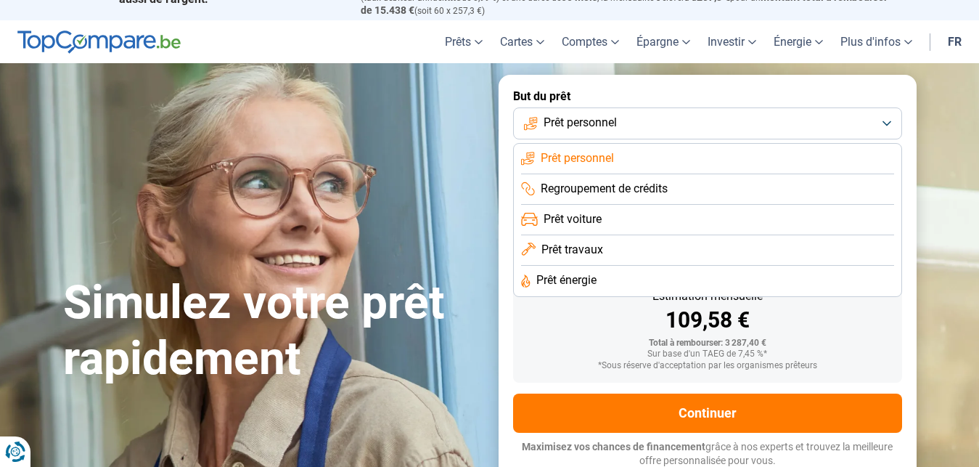
click at [605, 186] on span "Regroupement de crédits" at bounding box center [604, 189] width 127 height 16
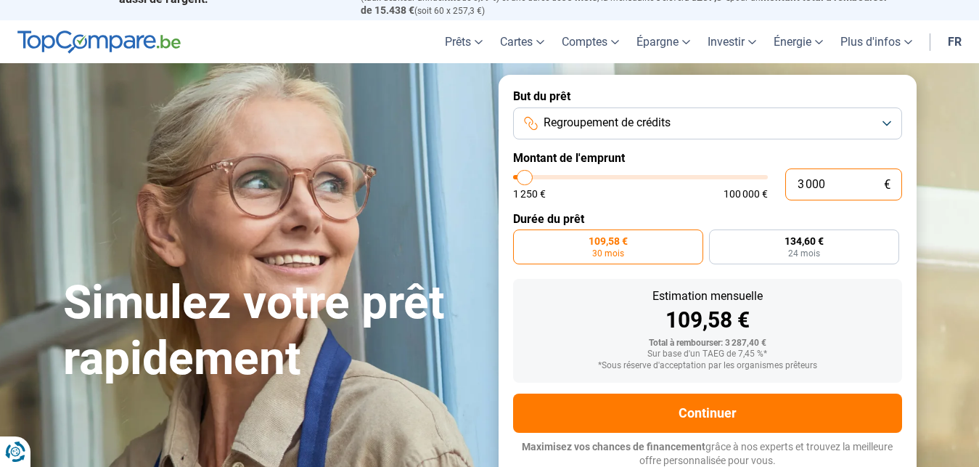
click at [854, 187] on input "3 000" at bounding box center [843, 184] width 117 height 32
type input "300"
type input "1250"
type input "30"
type input "1250"
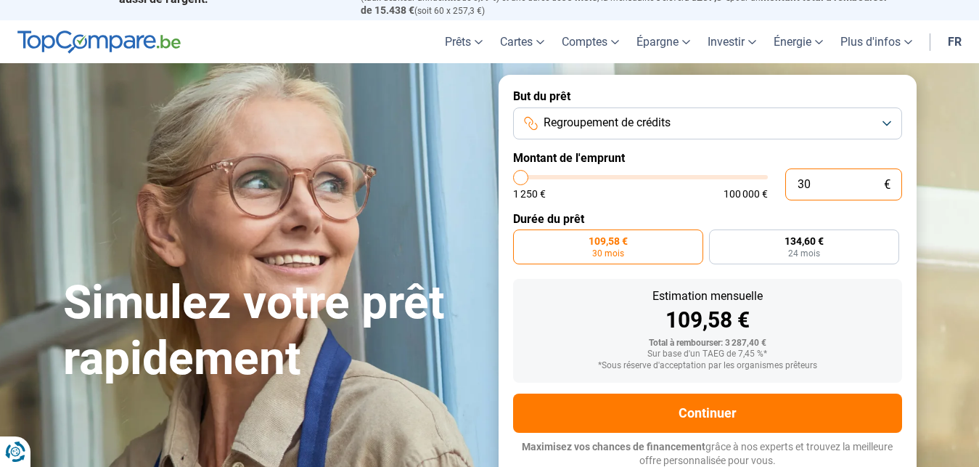
type input "3"
type input "1250"
type input "0"
type input "1250"
type input "1 250"
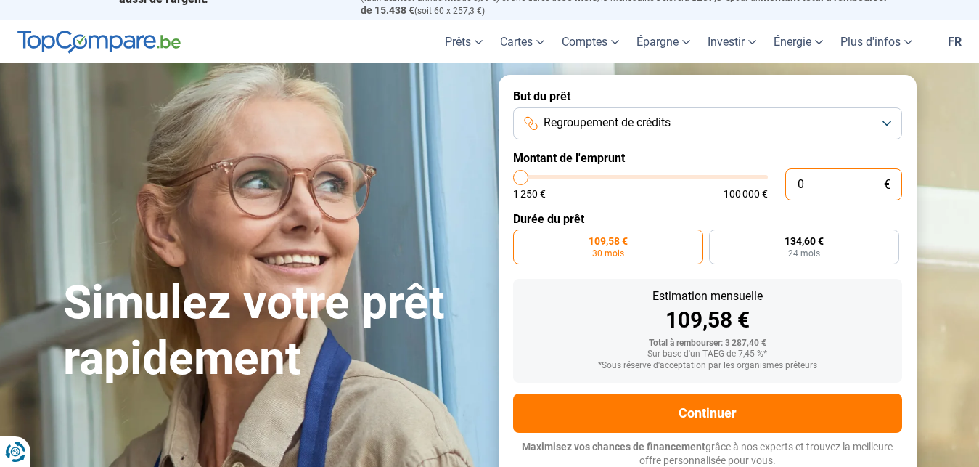
type input "1250"
radio input "true"
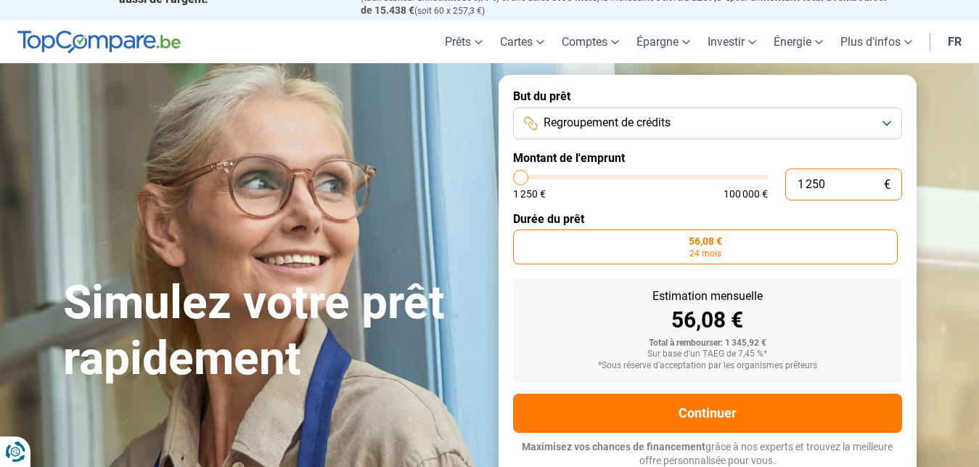
type input "125"
type input "1250"
type input "12"
type input "1250"
type input "1"
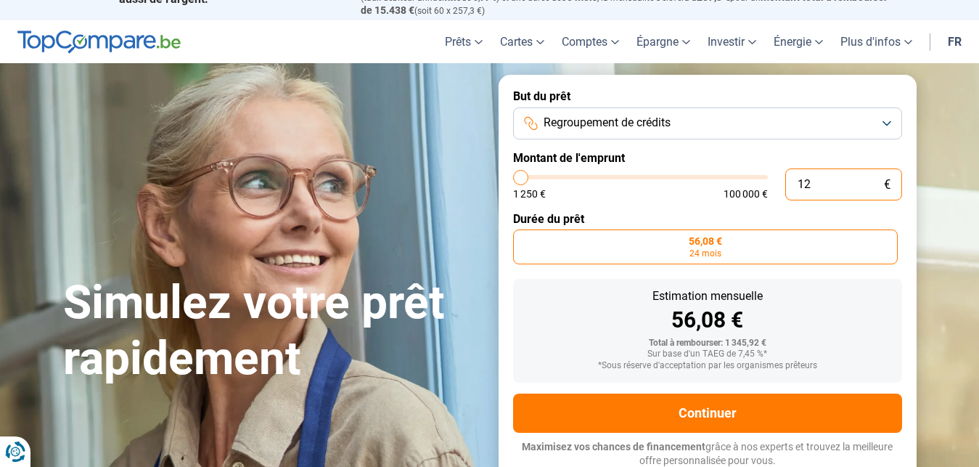
type input "1250"
type input "0"
type input "1250"
type input "1 250"
type input "1250"
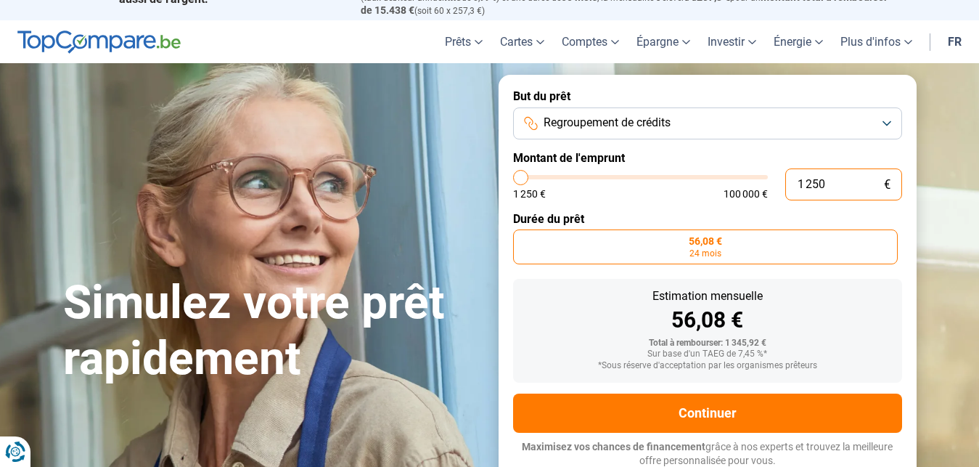
type input "125"
type input "1250"
type input "12"
type input "1250"
type input "1"
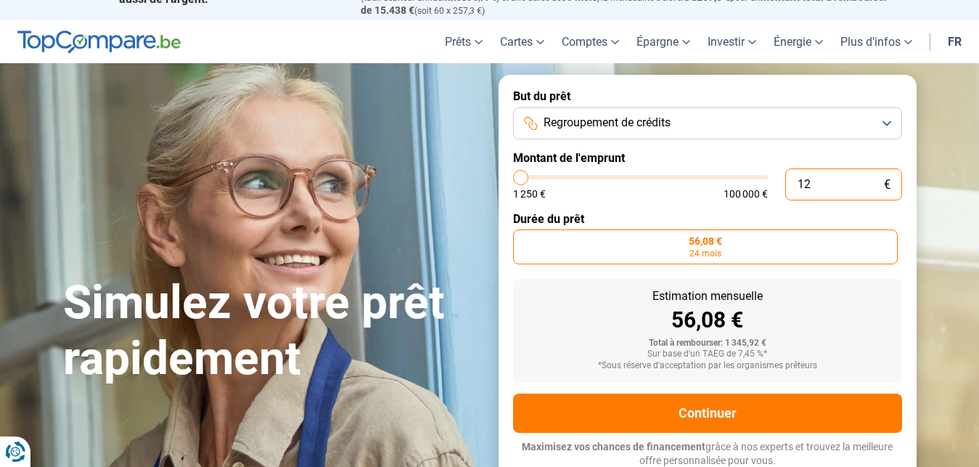
type input "1250"
type input "0"
type input "1250"
type input "1 250"
type input "1250"
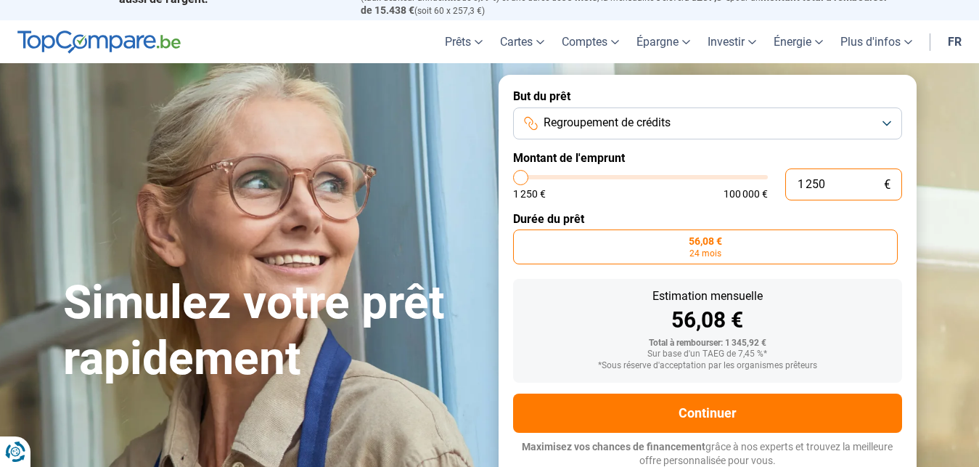
type input "12 503"
type input "12500"
radio input "false"
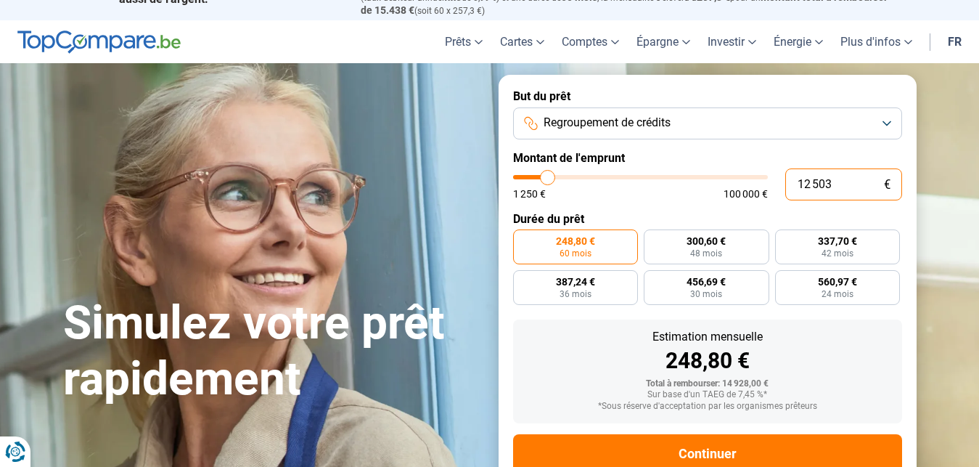
type input "1 250"
type input "1250"
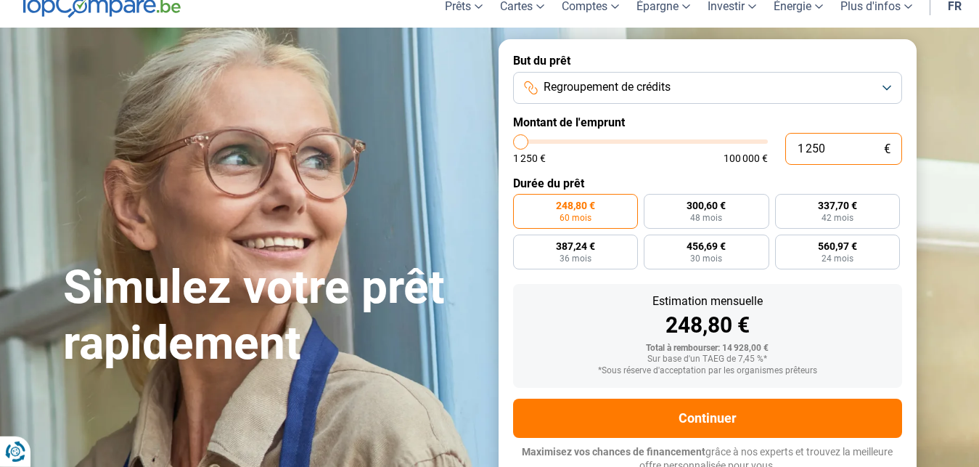
type input "125"
type input "1250"
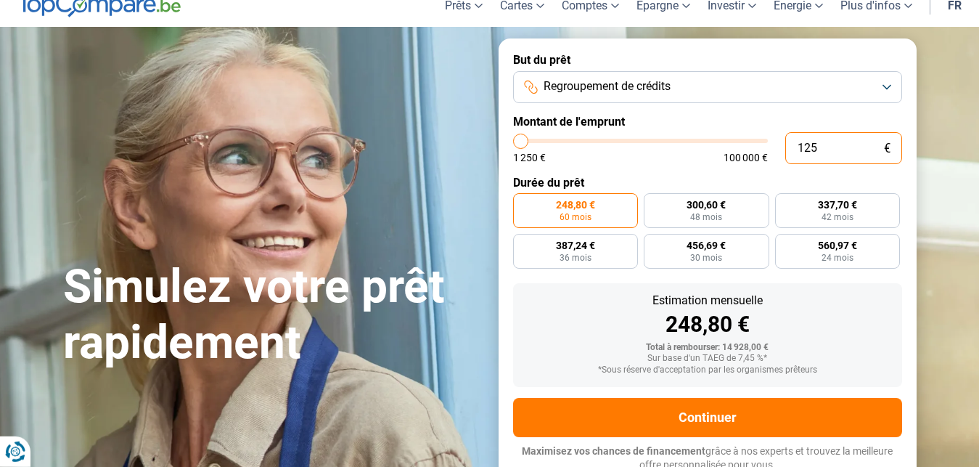
type input "12"
type input "1250"
type input "1"
type input "1250"
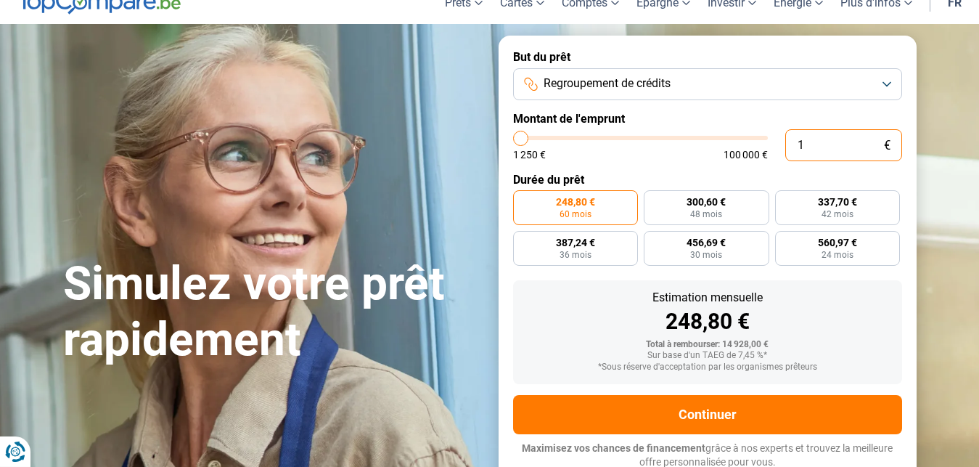
type input "0"
type input "1250"
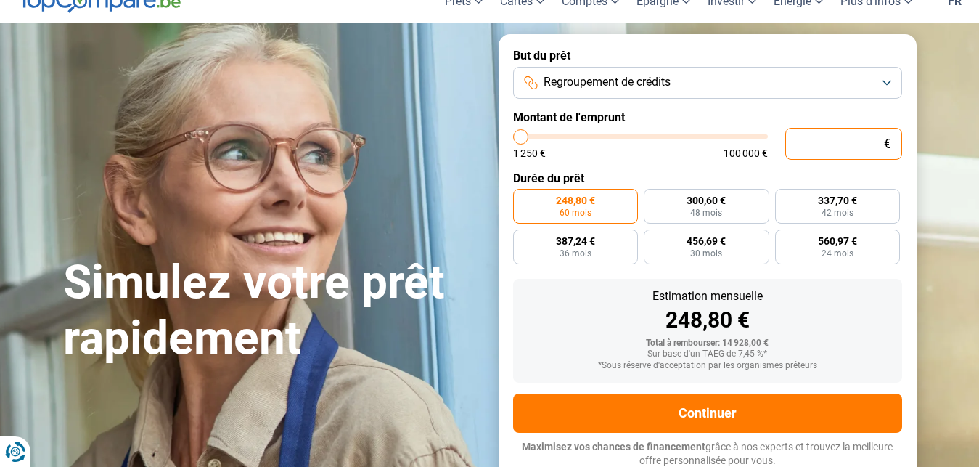
type input "1 250"
type input "1250"
radio input "true"
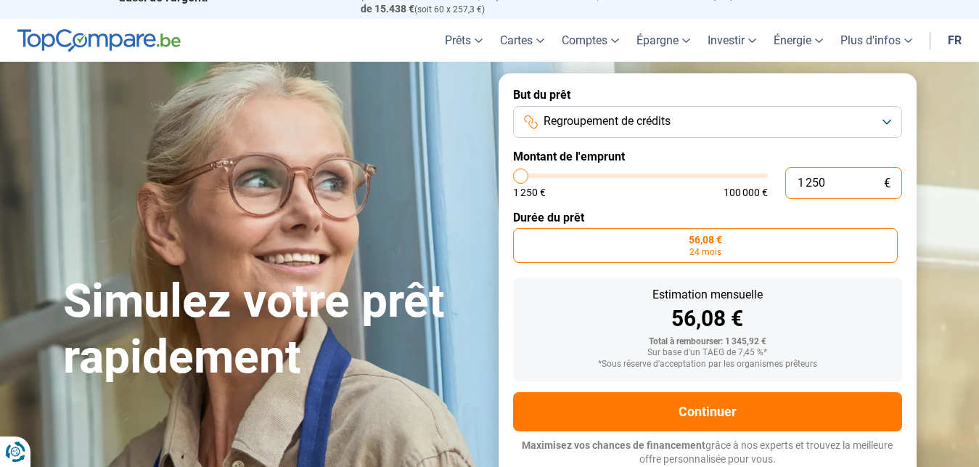
scroll to position [25, 0]
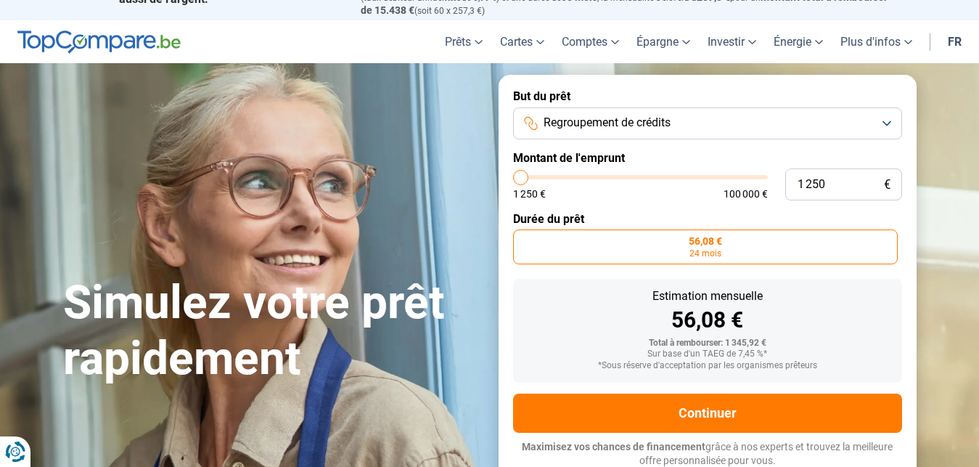
click at [518, 176] on input "range" at bounding box center [640, 177] width 255 height 4
type input "1 750"
type input "1750"
type input "2 000"
type input "2000"
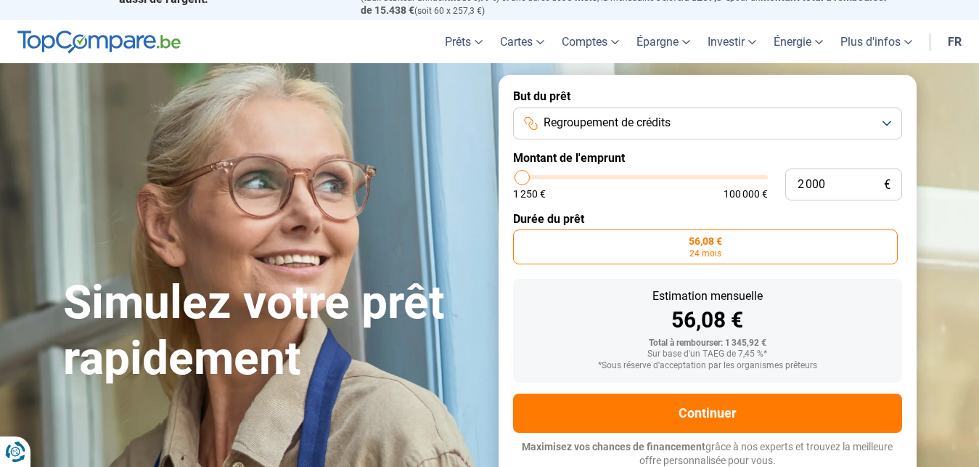
type input "2 500"
type input "2500"
type input "2 750"
type input "2750"
type input "3 000"
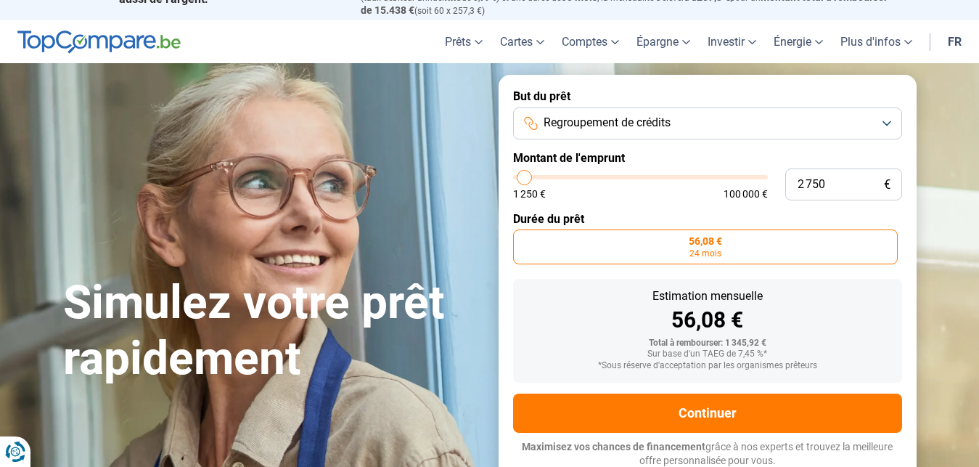
type input "3000"
type input "3 500"
type input "3500"
type input "4 500"
type input "4500"
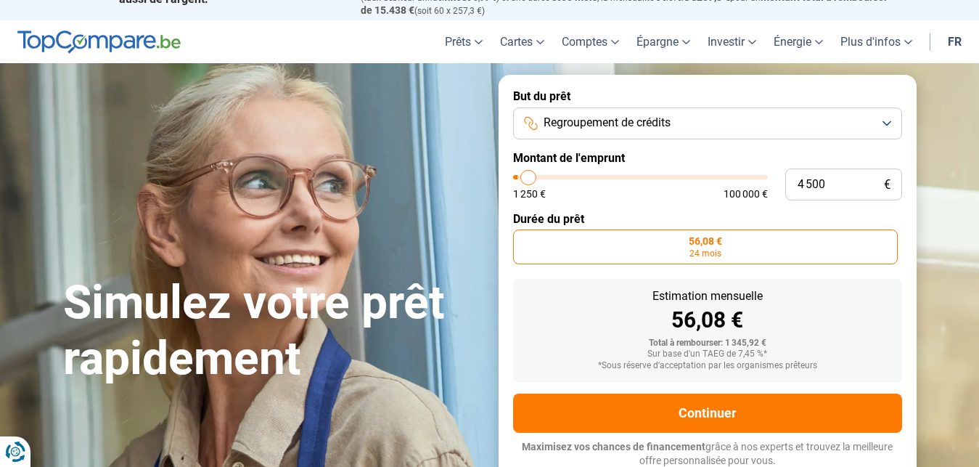
type input "4 750"
type input "4750"
type input "5 000"
type input "5000"
type input "5 750"
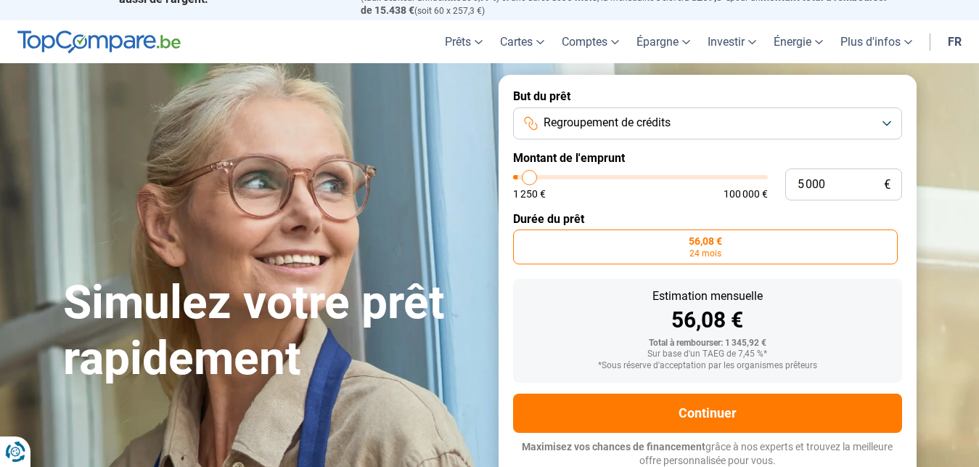
type input "5750"
type input "6 000"
type input "6000"
type input "6 500"
type input "6500"
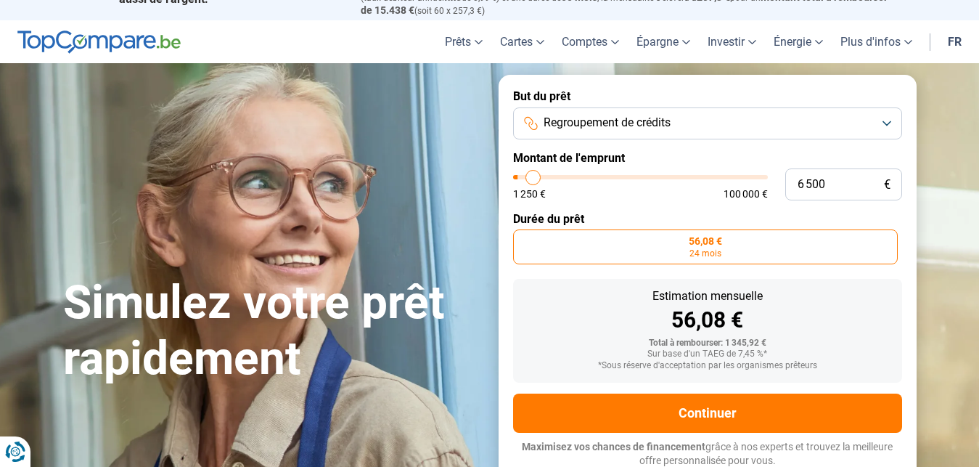
type input "7 250"
type input "7250"
type input "7 500"
type input "7500"
type input "7 750"
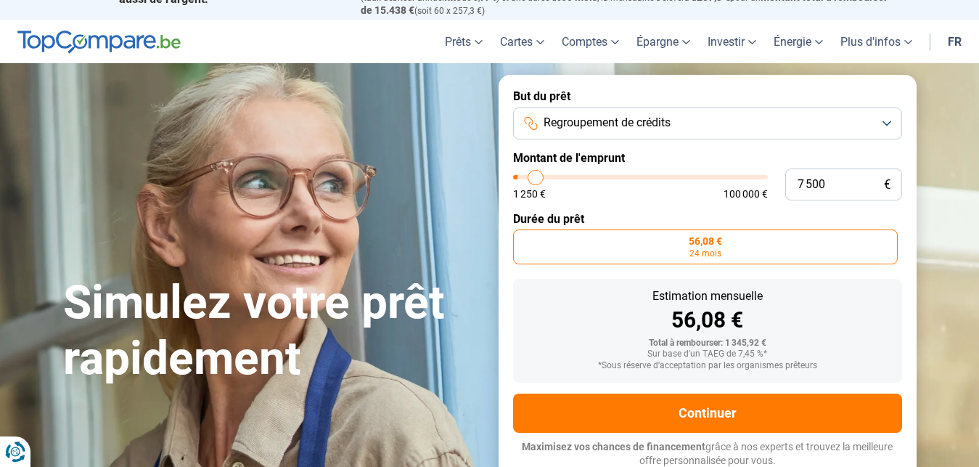
type input "7750"
type input "8 500"
type input "8500"
type input "8 750"
type input "8750"
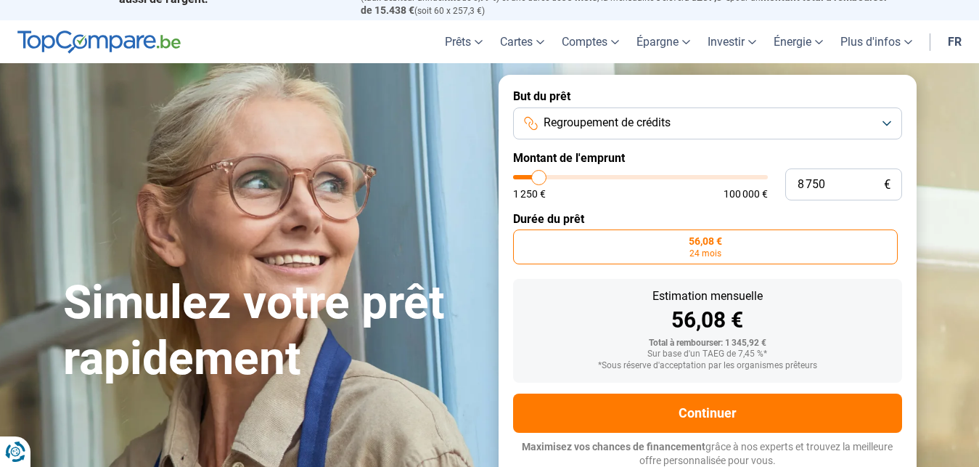
type input "9 000"
type input "9000"
type input "9 500"
type input "9500"
type input "10 000"
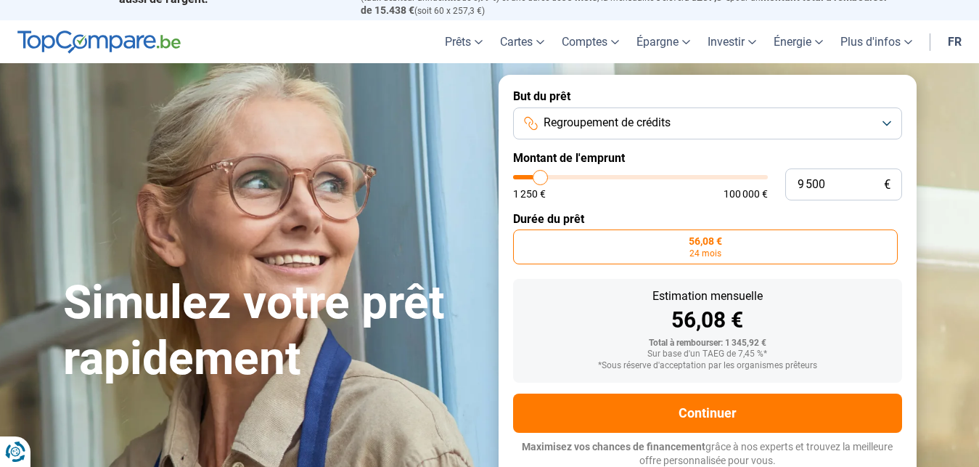
type input "10000"
type input "10 500"
type input "10500"
type input "10 750"
type input "10750"
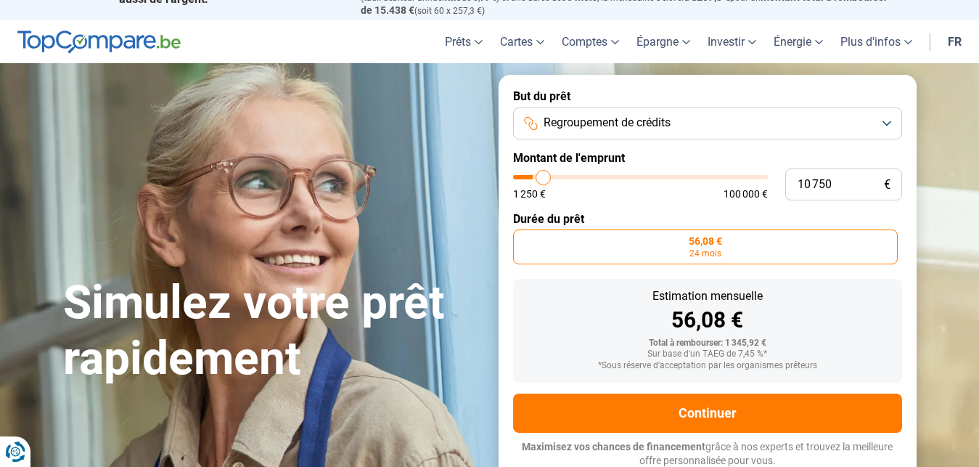
type input "11 000"
type input "11000"
type input "11 500"
type input "11500"
type input "11 750"
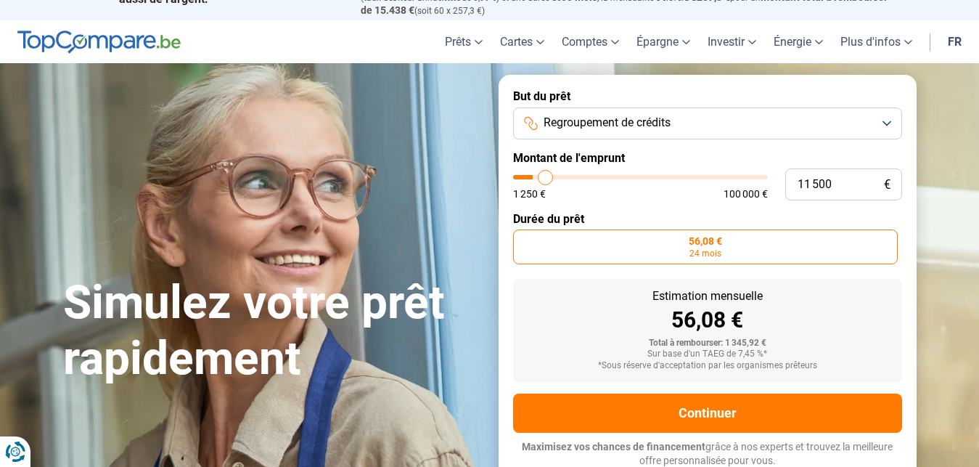
type input "11750"
type input "12 000"
type input "12000"
type input "12 250"
type input "12250"
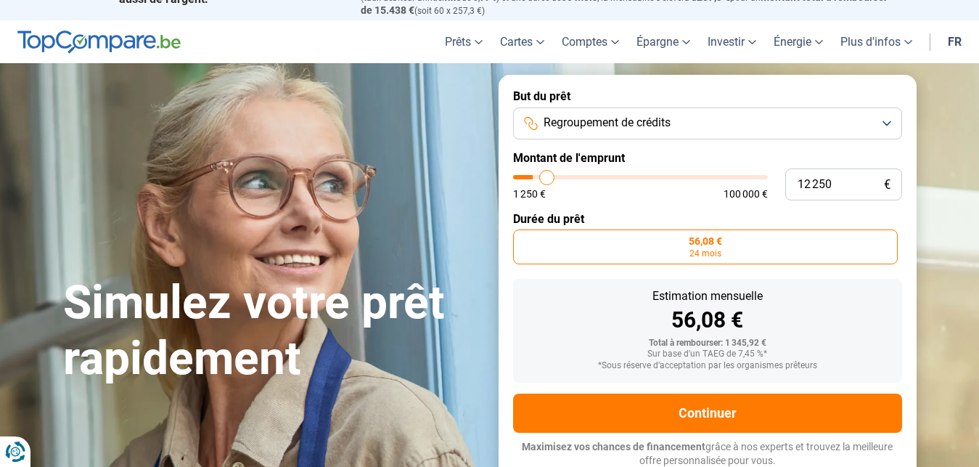
type input "13 250"
type input "13250"
type input "13 500"
type input "13500"
type input "13 750"
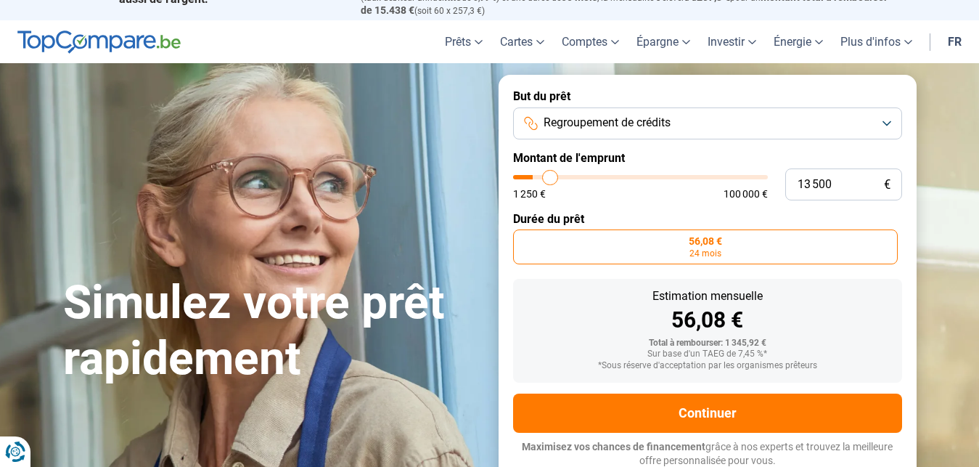
type input "13750"
type input "14 750"
type input "14750"
type input "15 000"
type input "15000"
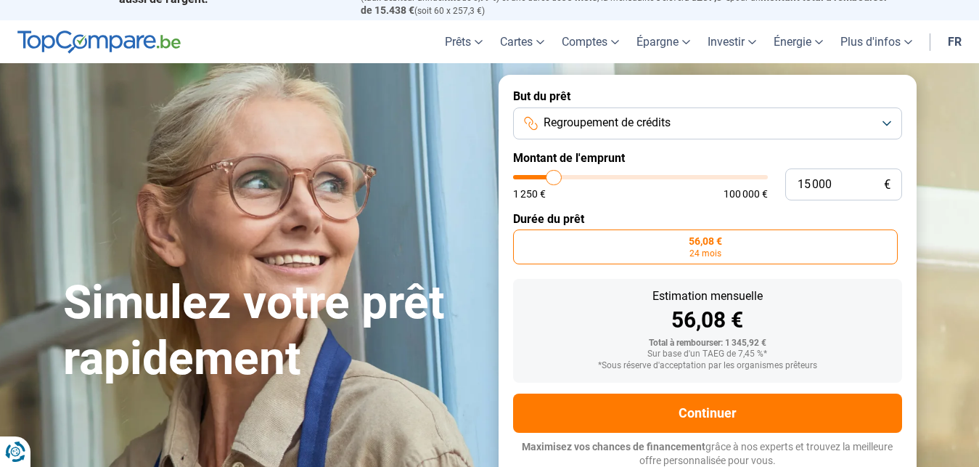
type input "15 250"
type input "15250"
type input "16 000"
type input "16000"
type input "16 500"
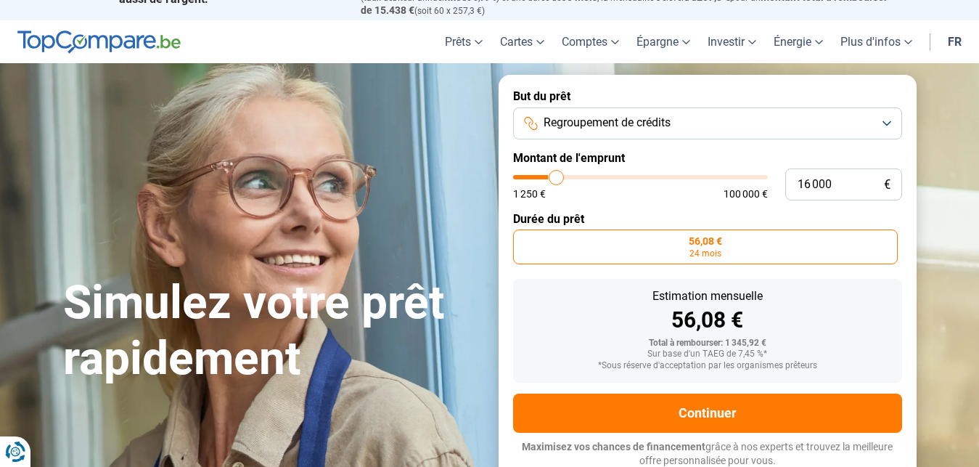
type input "16500"
type input "16 750"
type input "16750"
type input "17 500"
type input "17500"
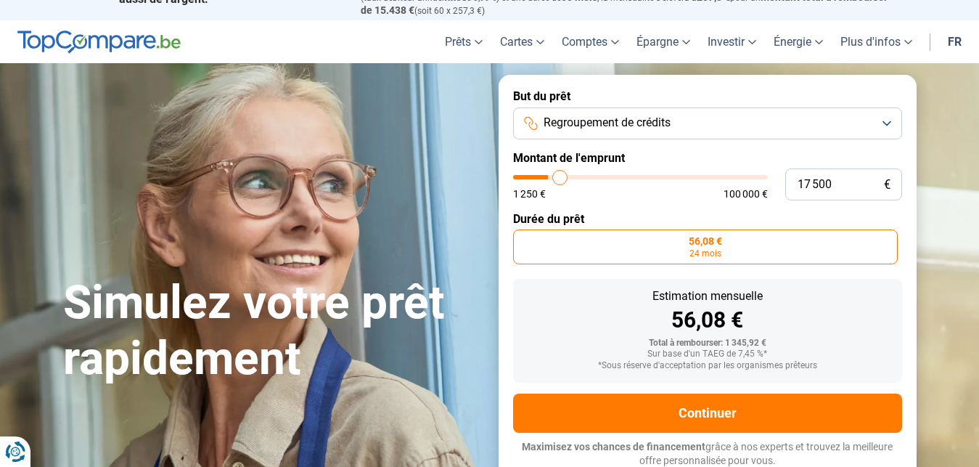
type input "18 000"
type input "18000"
type input "18 250"
type input "18250"
type input "18 500"
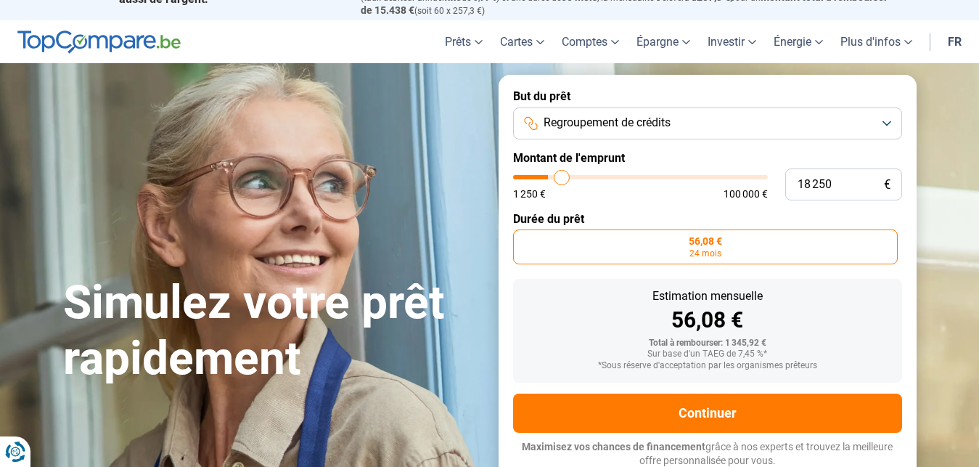
type input "18500"
type input "19 250"
type input "19250"
type input "19 750"
type input "19750"
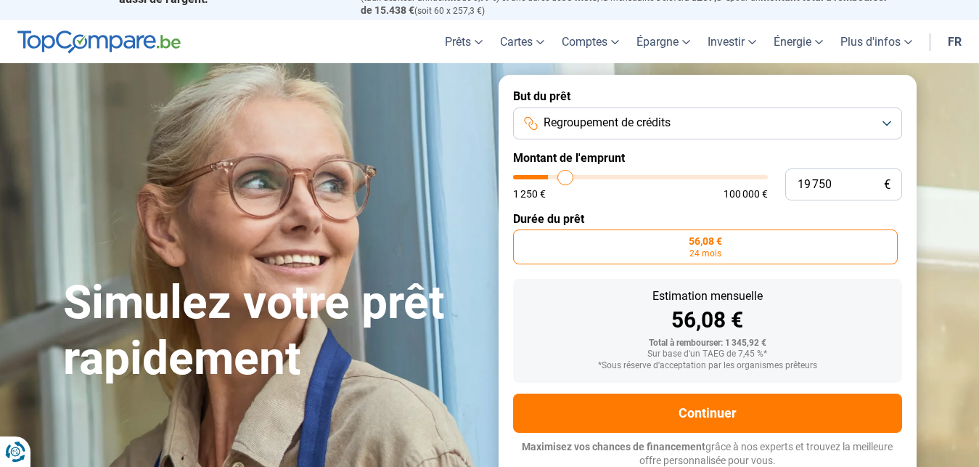
type input "20 000"
type input "20000"
type input "20 250"
type input "20250"
type input "20 750"
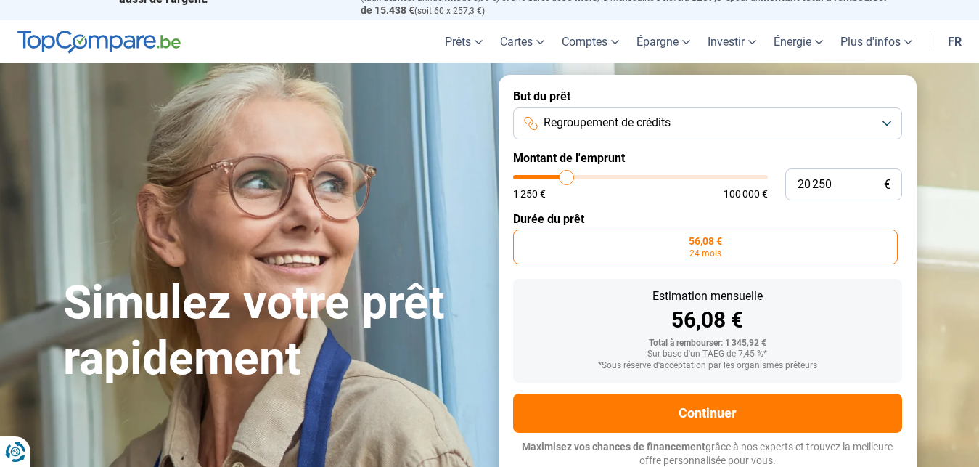
type input "20750"
type input "21 000"
type input "21000"
type input "21 250"
type input "21250"
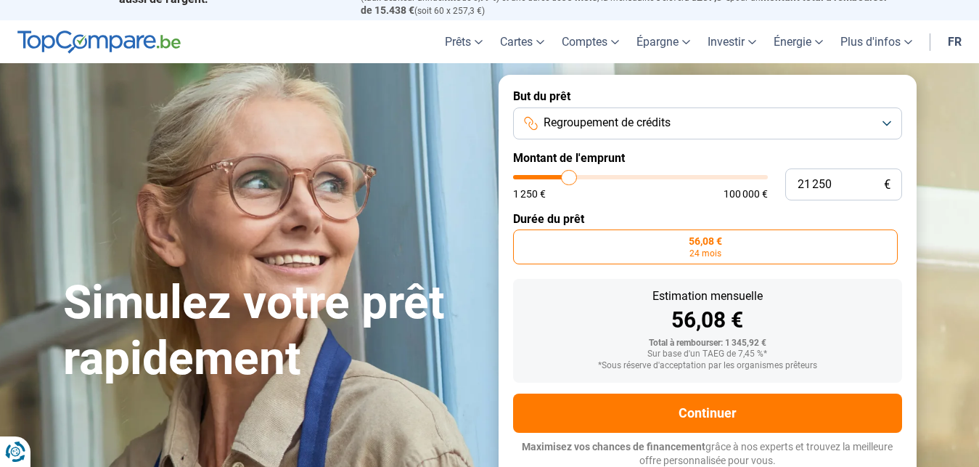
type input "21 750"
type input "21750"
type input "22 500"
type input "22500"
type input "22 750"
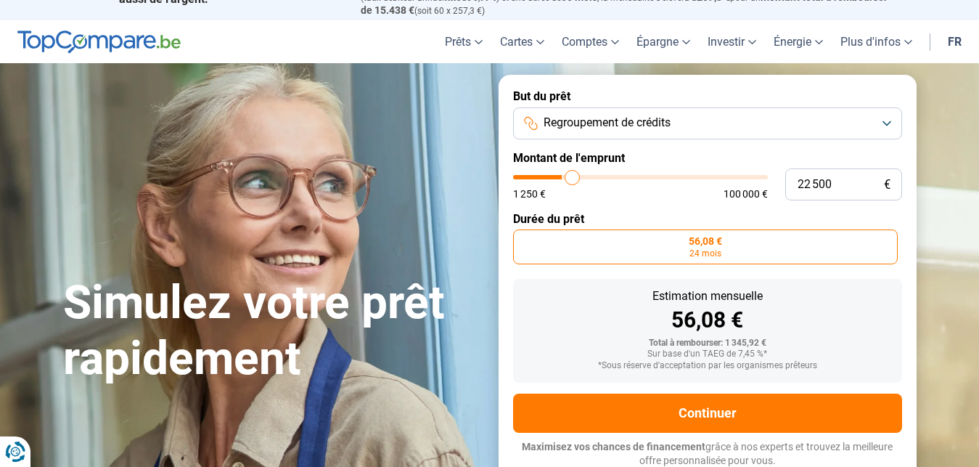
type input "22750"
type input "23 000"
type input "23000"
type input "23 750"
type input "23750"
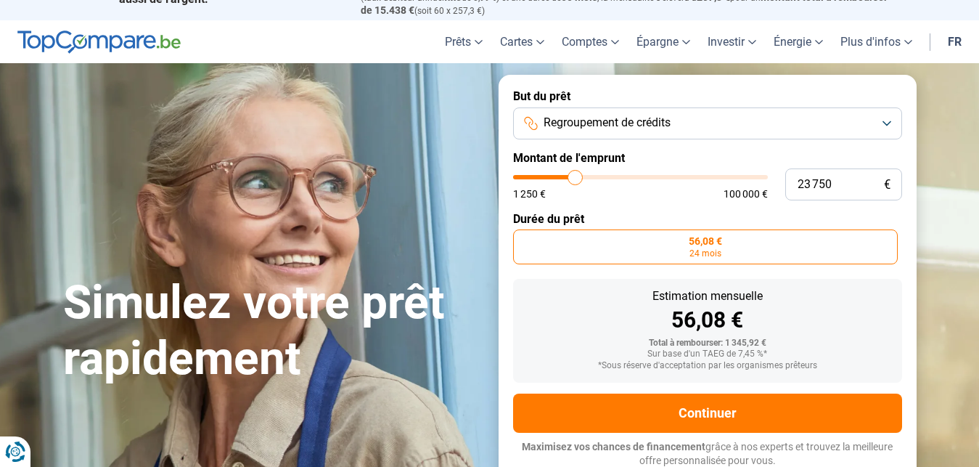
type input "24 250"
type input "24250"
type input "24 500"
type input "24500"
type input "25 250"
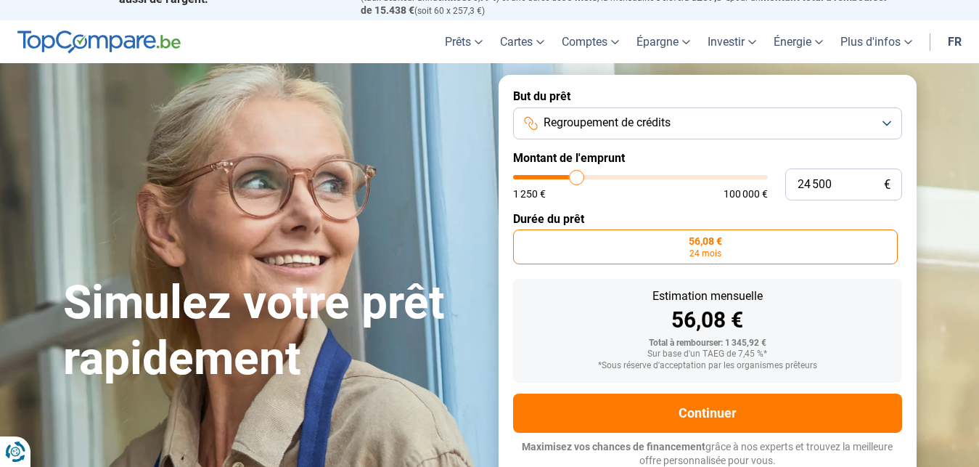
type input "25250"
type input "25 500"
type input "25500"
drag, startPoint x: 520, startPoint y: 178, endPoint x: 613, endPoint y: 181, distance: 93.6
click at [614, 179] on input "range" at bounding box center [640, 177] width 255 height 4
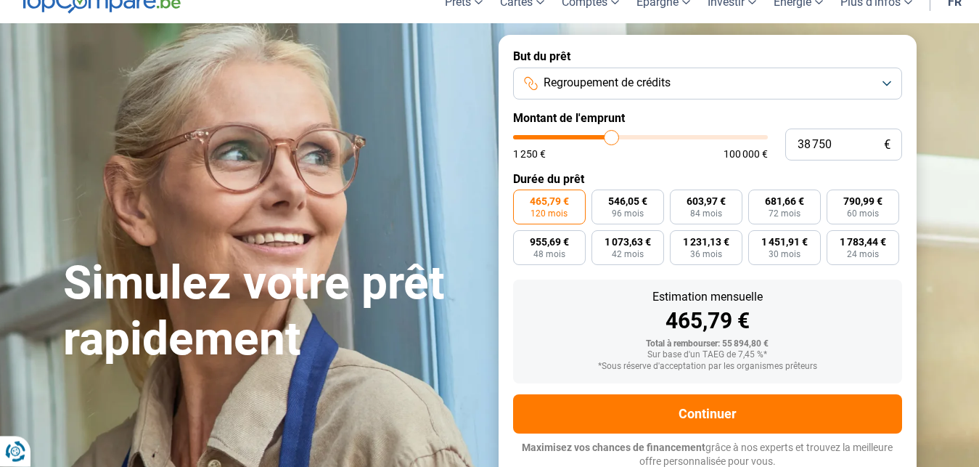
scroll to position [66, 0]
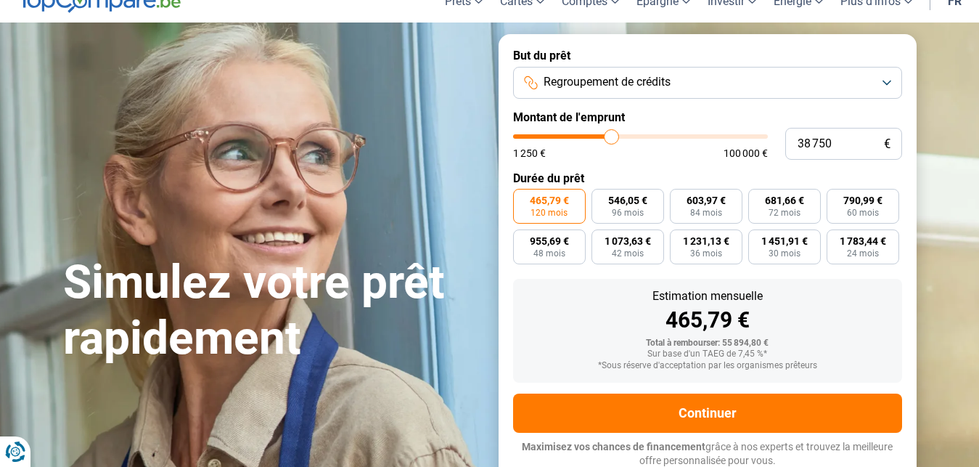
click at [611, 139] on input "range" at bounding box center [640, 136] width 255 height 4
drag, startPoint x: 617, startPoint y: 136, endPoint x: 711, endPoint y: 140, distance: 93.7
click at [711, 139] on input "range" at bounding box center [640, 136] width 255 height 4
drag, startPoint x: 707, startPoint y: 136, endPoint x: 612, endPoint y: 146, distance: 95.5
click at [612, 139] on input "range" at bounding box center [640, 136] width 255 height 4
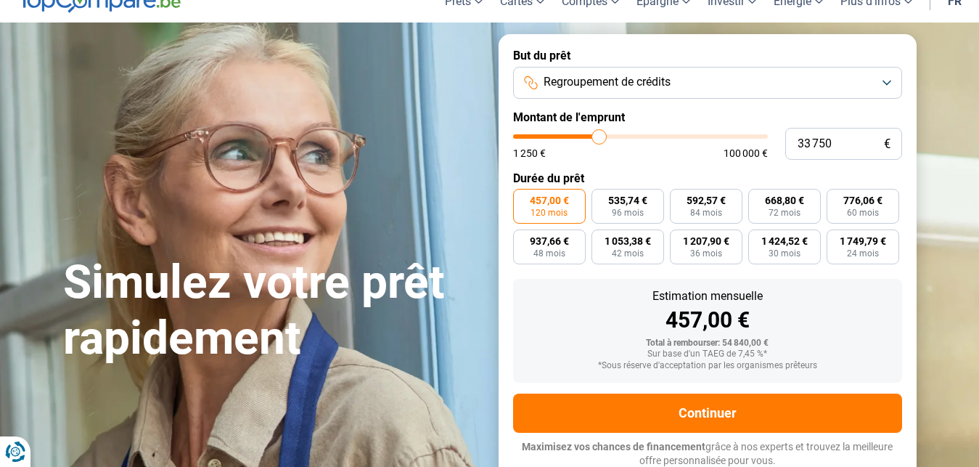
drag, startPoint x: 614, startPoint y: 136, endPoint x: 599, endPoint y: 136, distance: 14.5
click at [599, 136] on input "range" at bounding box center [640, 136] width 255 height 4
